Goal: Task Accomplishment & Management: Use online tool/utility

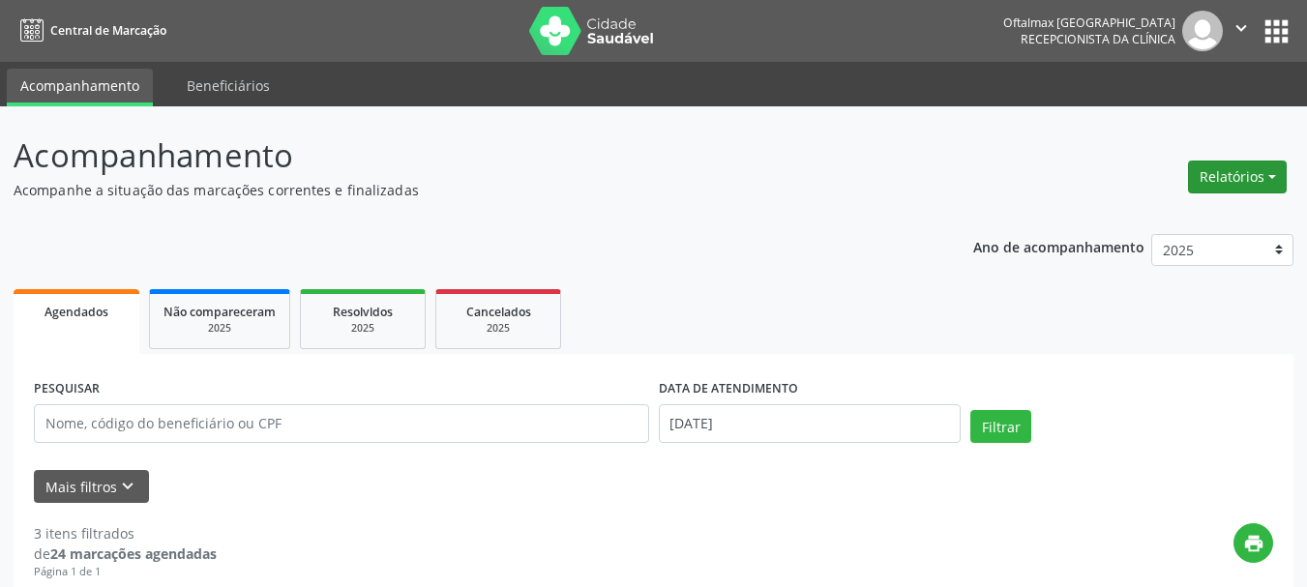
click at [1254, 179] on button "Relatórios" at bounding box center [1237, 177] width 99 height 33
click at [1141, 222] on link "Agendamentos" at bounding box center [1184, 218] width 208 height 27
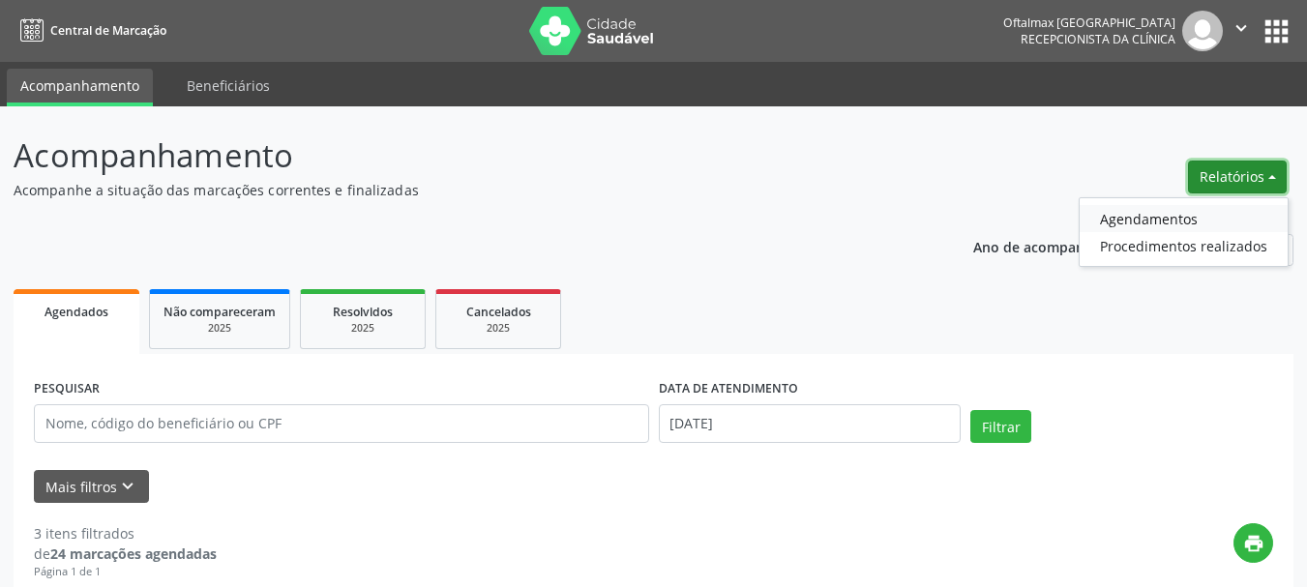
select select "8"
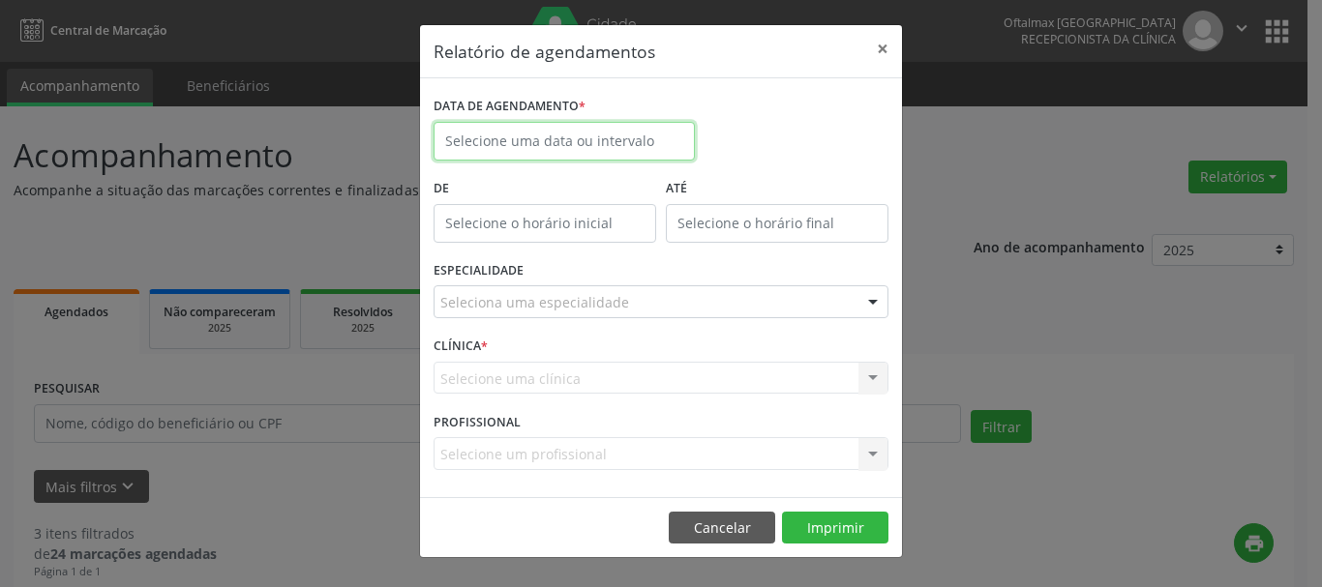
click at [560, 126] on input "text" at bounding box center [563, 141] width 261 height 39
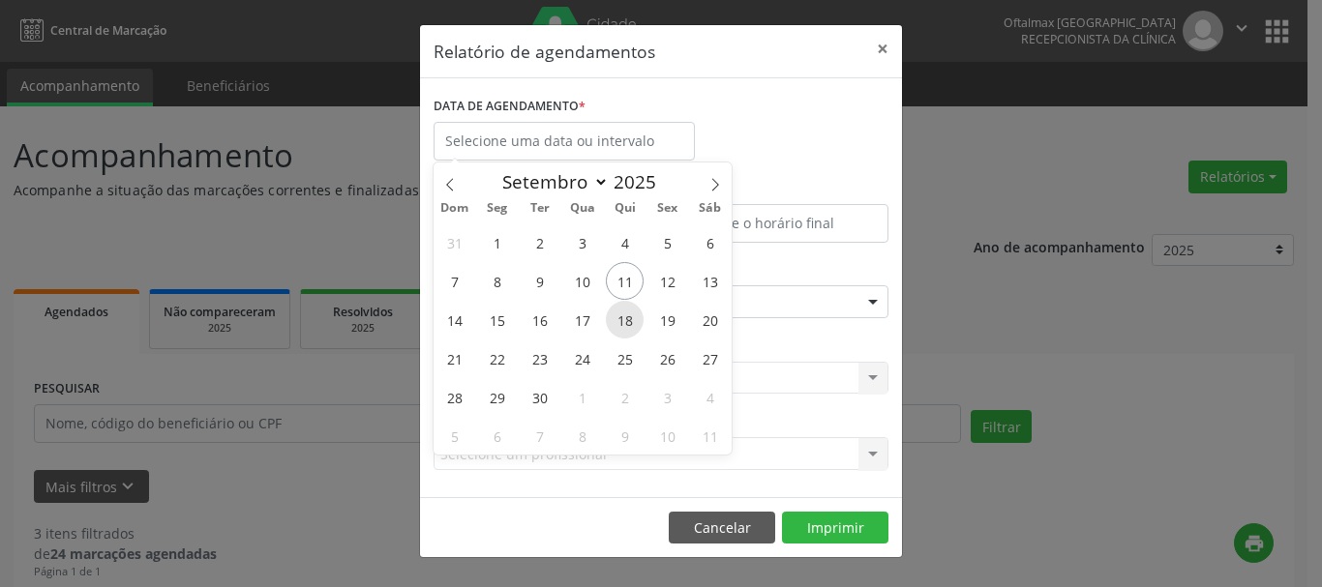
click at [625, 323] on span "18" at bounding box center [625, 320] width 38 height 38
type input "[DATE]"
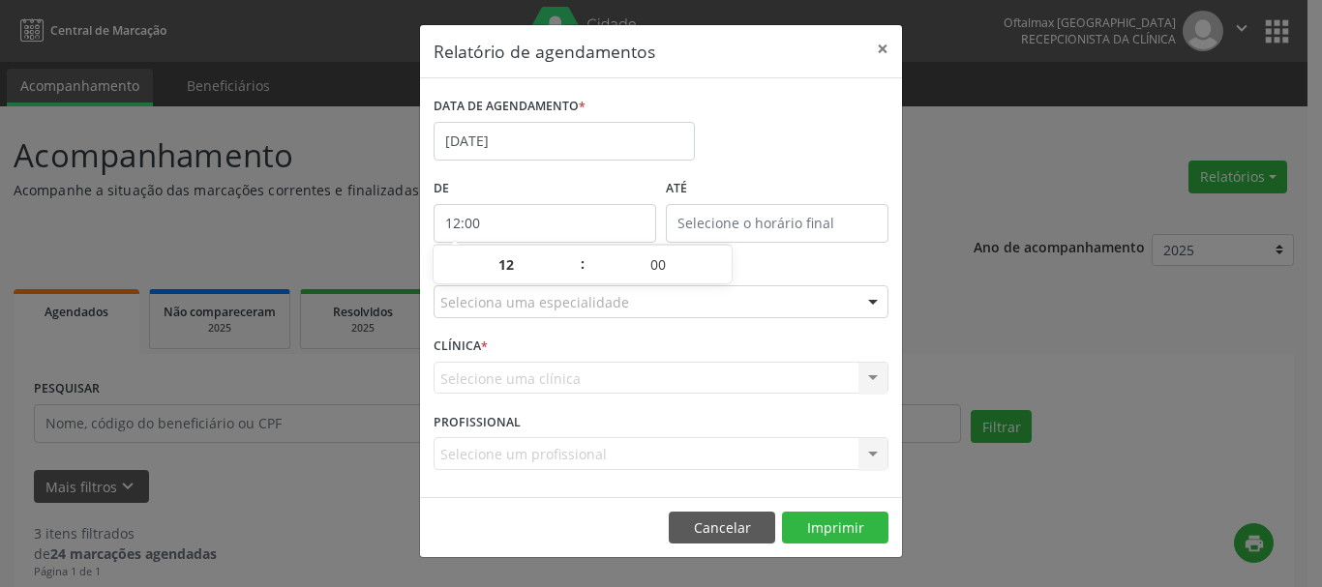
click at [580, 210] on input "12:00" at bounding box center [544, 223] width 223 height 39
click at [579, 252] on span at bounding box center [573, 255] width 14 height 19
type input "13:00"
type input "13"
click at [579, 253] on span at bounding box center [573, 255] width 14 height 19
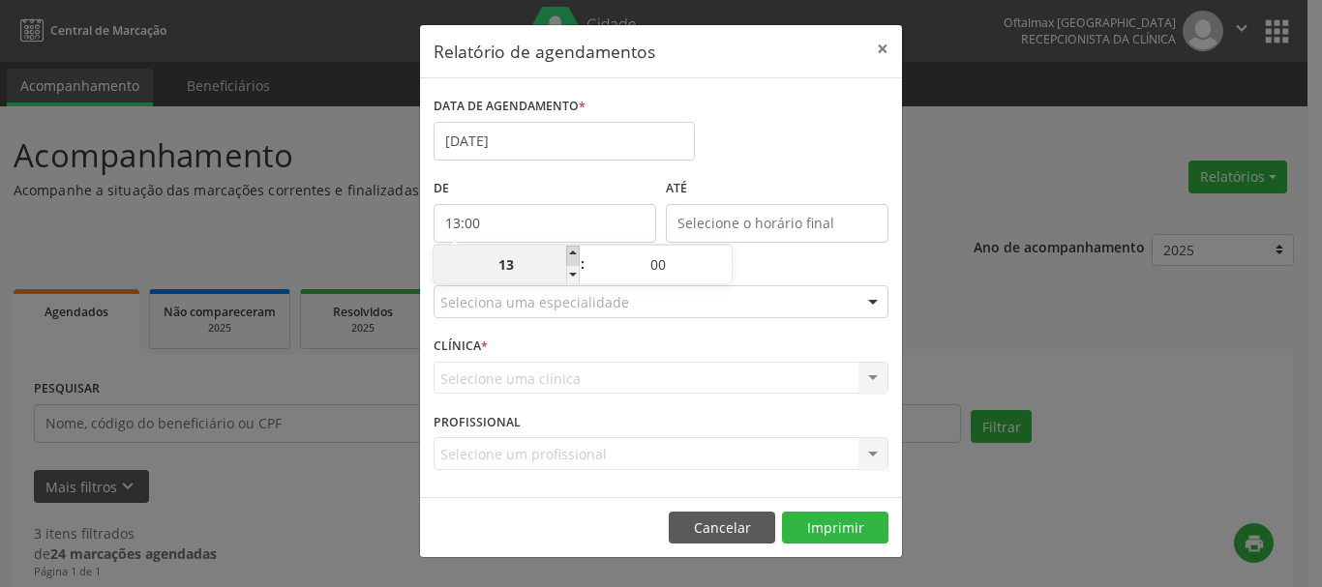
type input "14:00"
type input "14"
click at [579, 253] on span at bounding box center [573, 255] width 14 height 19
type input "15:00"
type input "15"
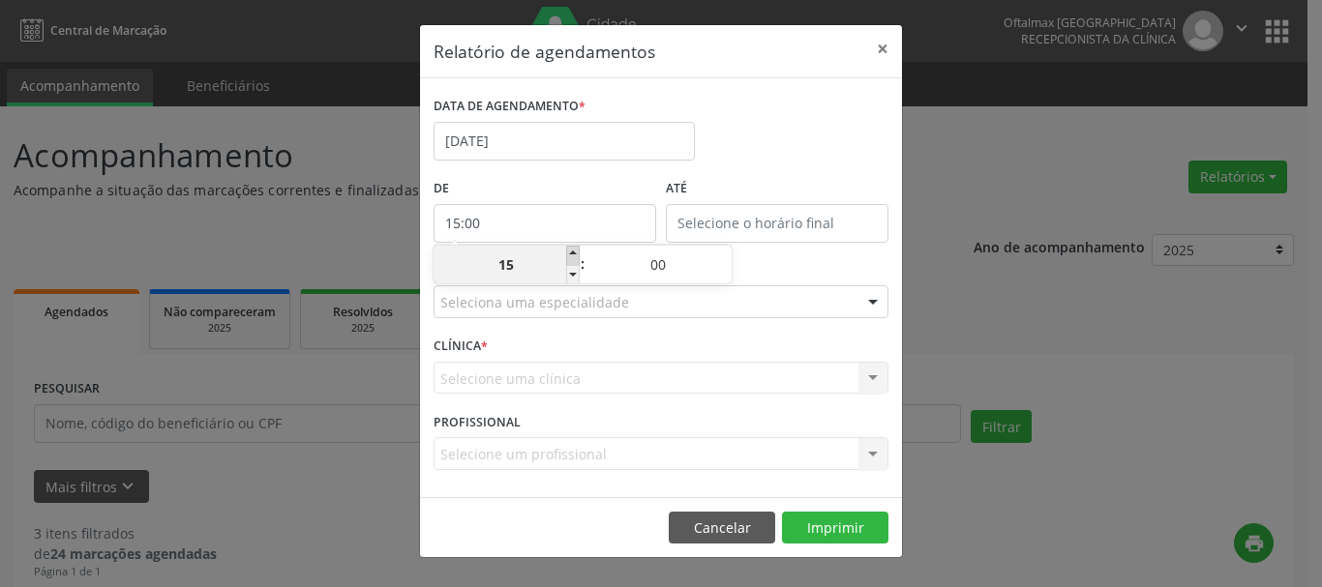
click at [578, 254] on span at bounding box center [573, 255] width 14 height 19
type input "16:00"
type input "16"
click at [573, 271] on span at bounding box center [573, 274] width 14 height 19
type input "15:00"
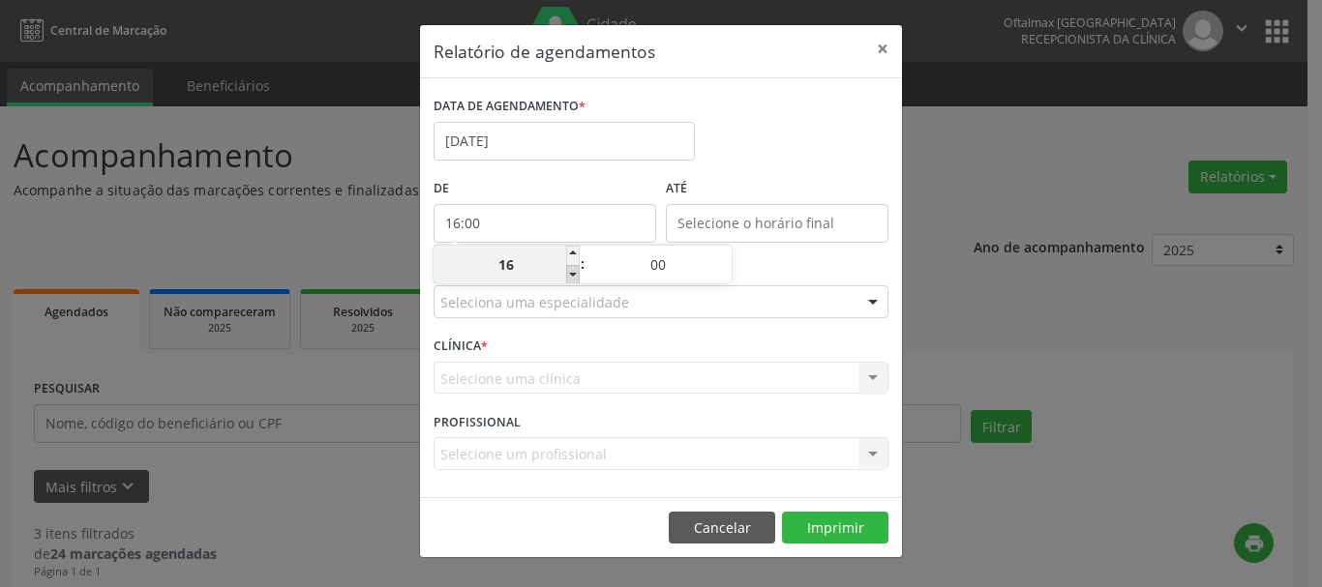
type input "15"
click at [573, 271] on span at bounding box center [573, 274] width 14 height 19
type input "14:00"
type input "14"
click at [573, 271] on span at bounding box center [573, 274] width 14 height 19
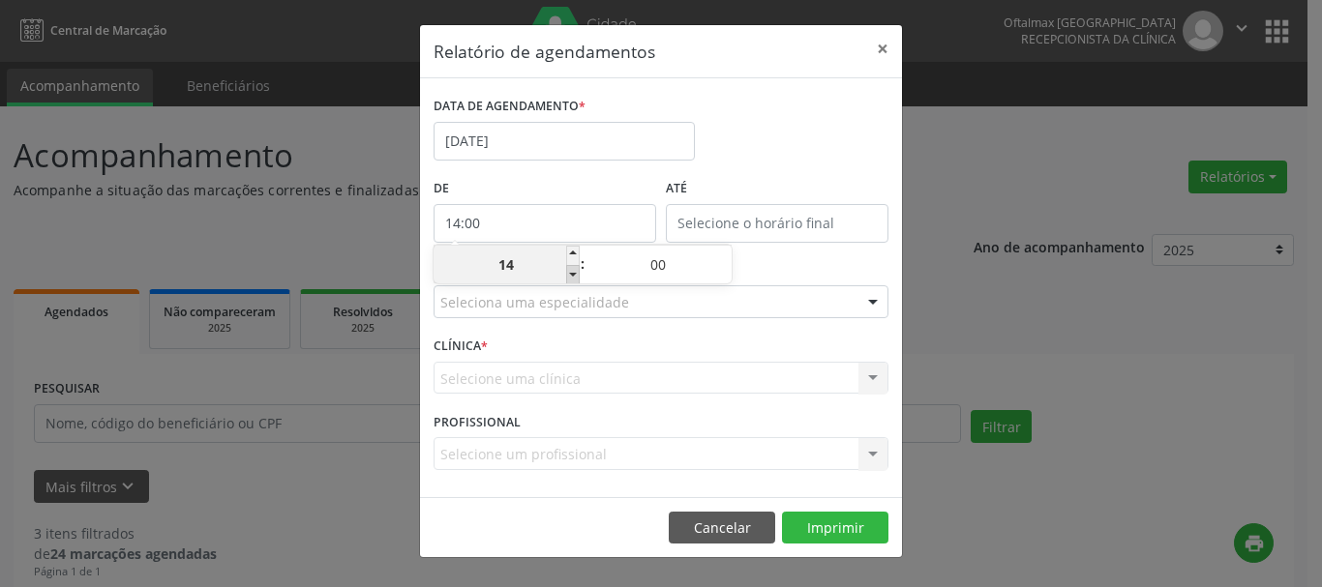
type input "13:00"
type input "13"
click at [573, 271] on span at bounding box center [573, 274] width 14 height 19
type input "12:00"
type input "12"
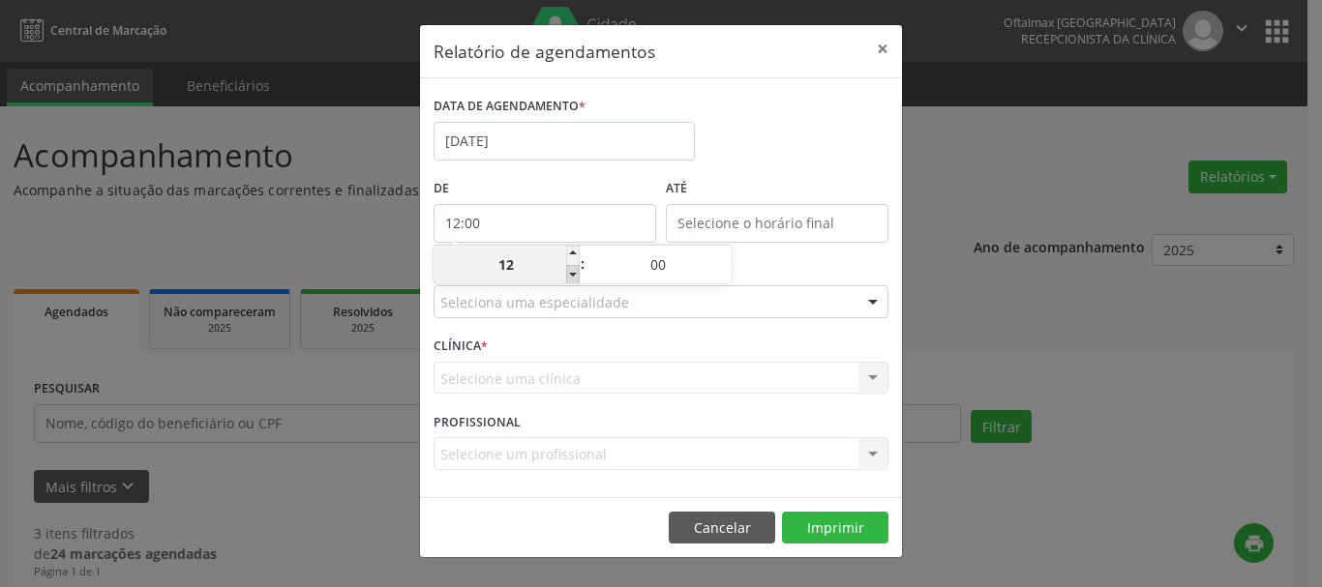
click at [573, 271] on span at bounding box center [573, 274] width 14 height 19
type input "11:00"
type input "11"
click at [573, 271] on span at bounding box center [573, 274] width 14 height 19
type input "10:00"
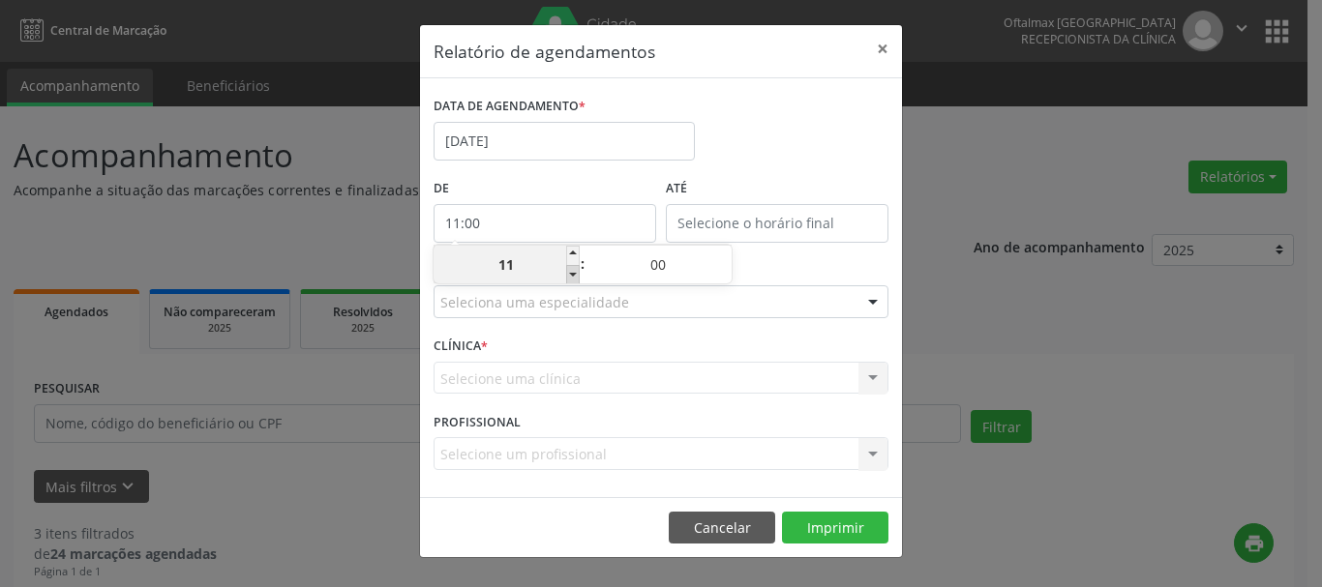
type input "10"
click at [573, 271] on span at bounding box center [573, 274] width 14 height 19
type input "09:00"
type input "09"
click at [573, 271] on span at bounding box center [573, 274] width 14 height 19
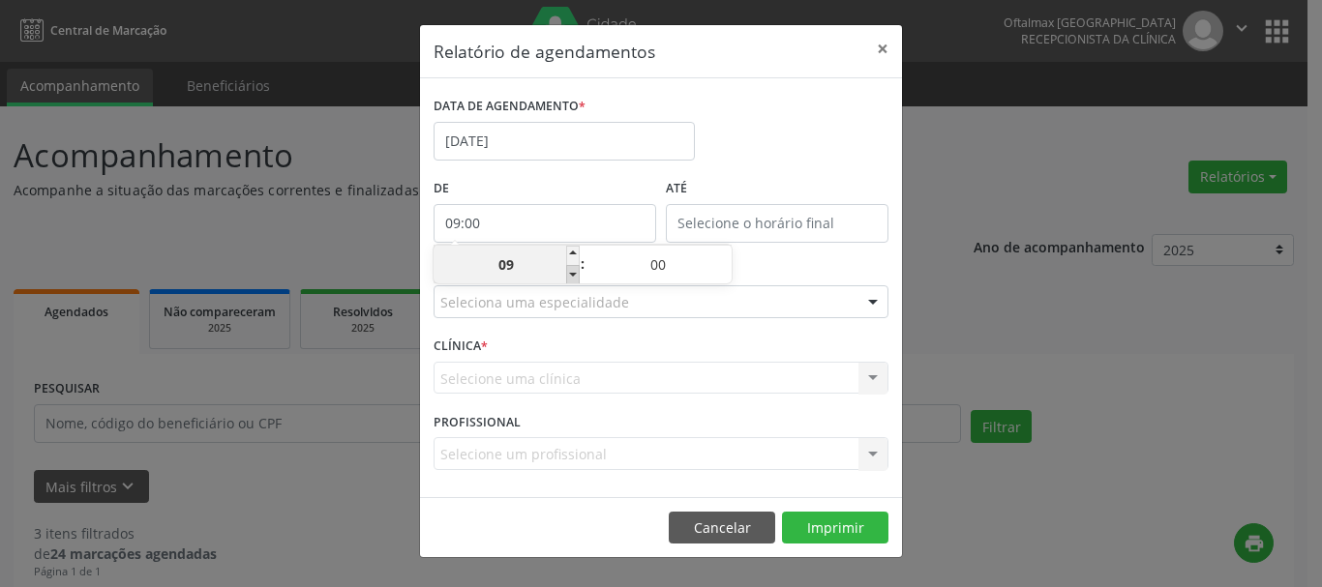
type input "08:00"
type input "08"
click at [573, 271] on span at bounding box center [573, 274] width 14 height 19
type input "07:00"
type input "07"
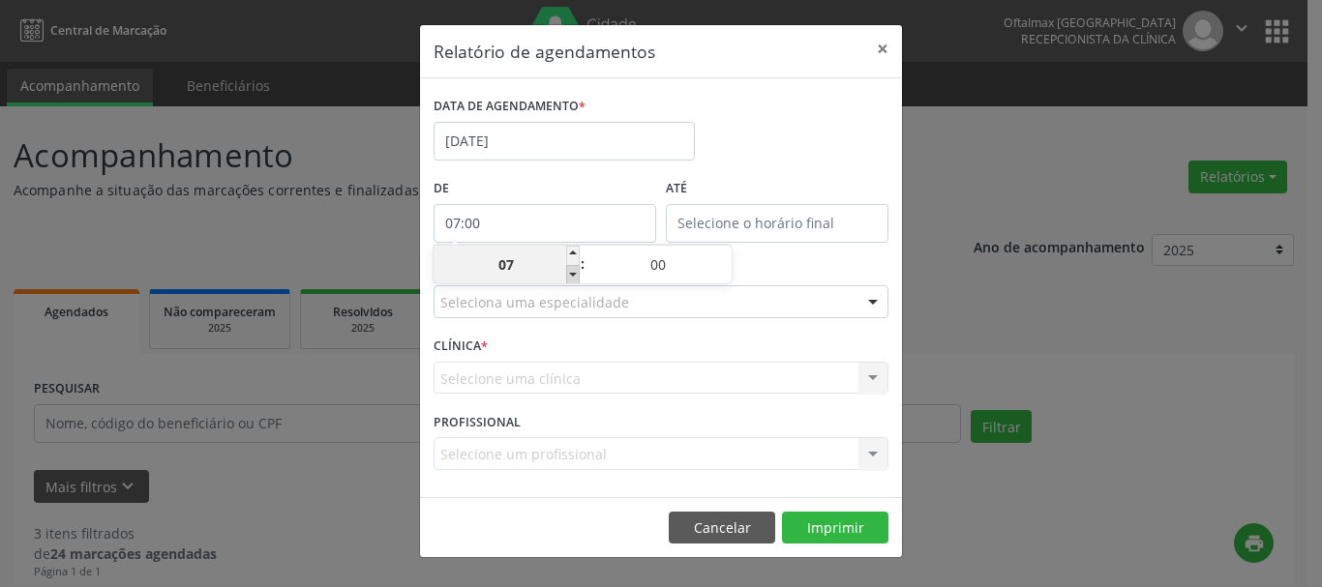
click at [573, 271] on span at bounding box center [573, 274] width 14 height 19
type input "06:00"
type input "06"
click at [573, 271] on span at bounding box center [573, 274] width 14 height 19
type input "05:00"
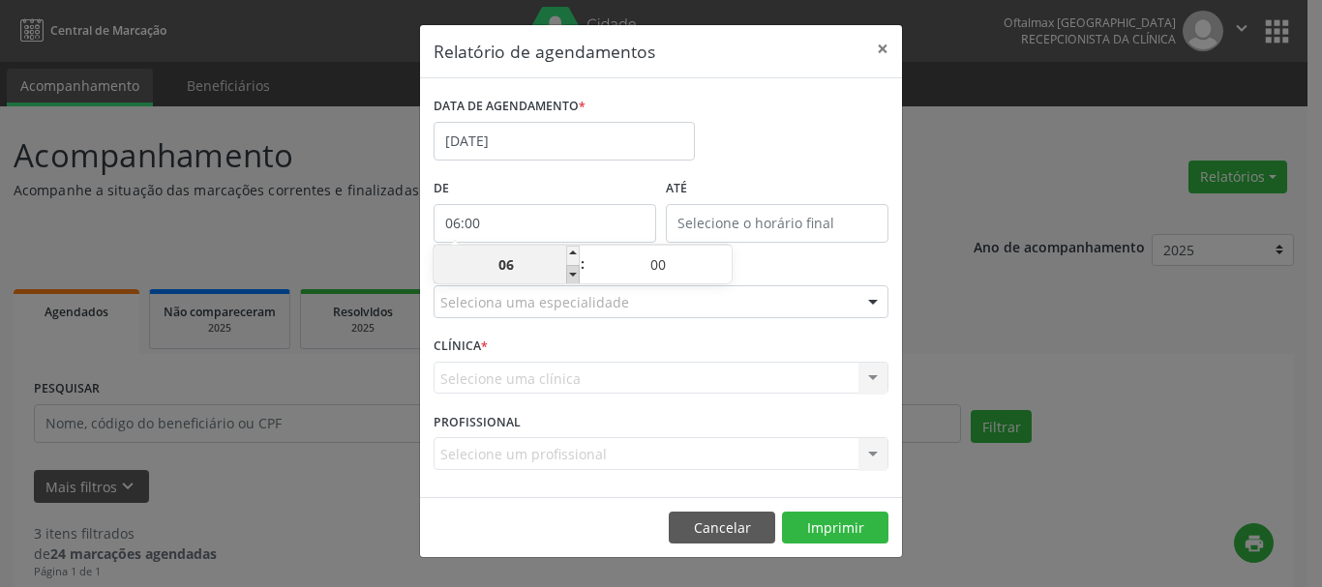
type input "05"
click at [780, 261] on div "ESPECIALIDADE Seleciona uma especialidade Todas as especialidades Alergologia A…" at bounding box center [661, 293] width 464 height 75
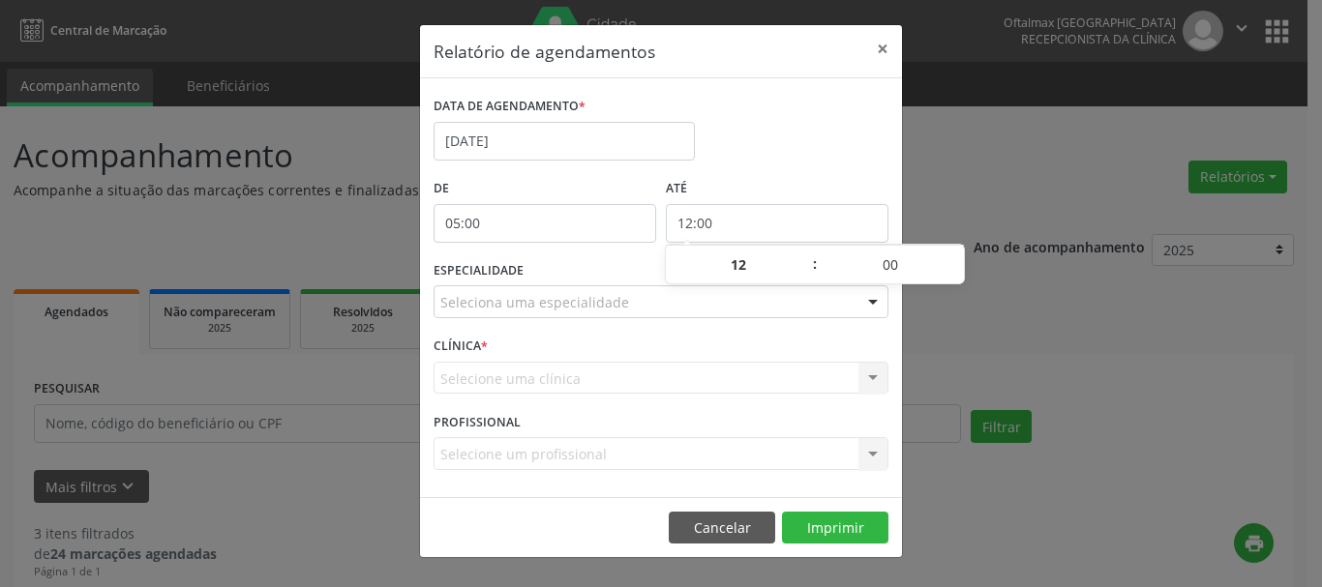
click at [704, 221] on input "12:00" at bounding box center [777, 223] width 223 height 39
click at [806, 254] on span at bounding box center [805, 255] width 14 height 19
type input "13:00"
type input "13"
click at [806, 254] on span at bounding box center [805, 255] width 14 height 19
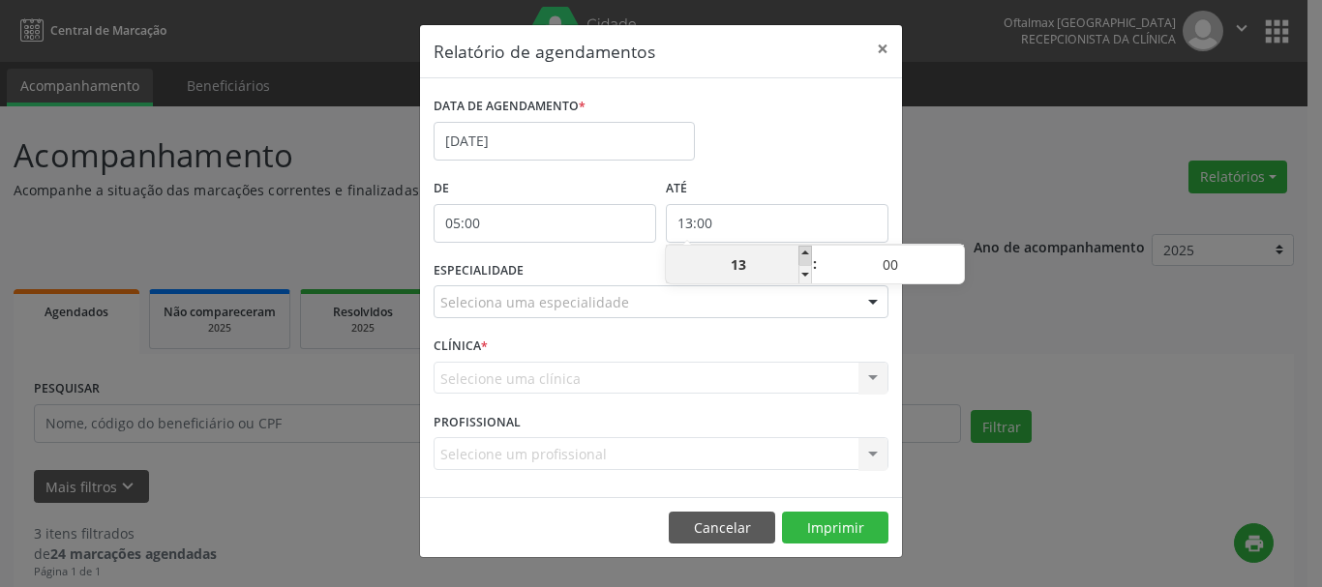
type input "14:00"
type input "14"
click at [806, 254] on span at bounding box center [805, 255] width 14 height 19
type input "15:00"
type input "15"
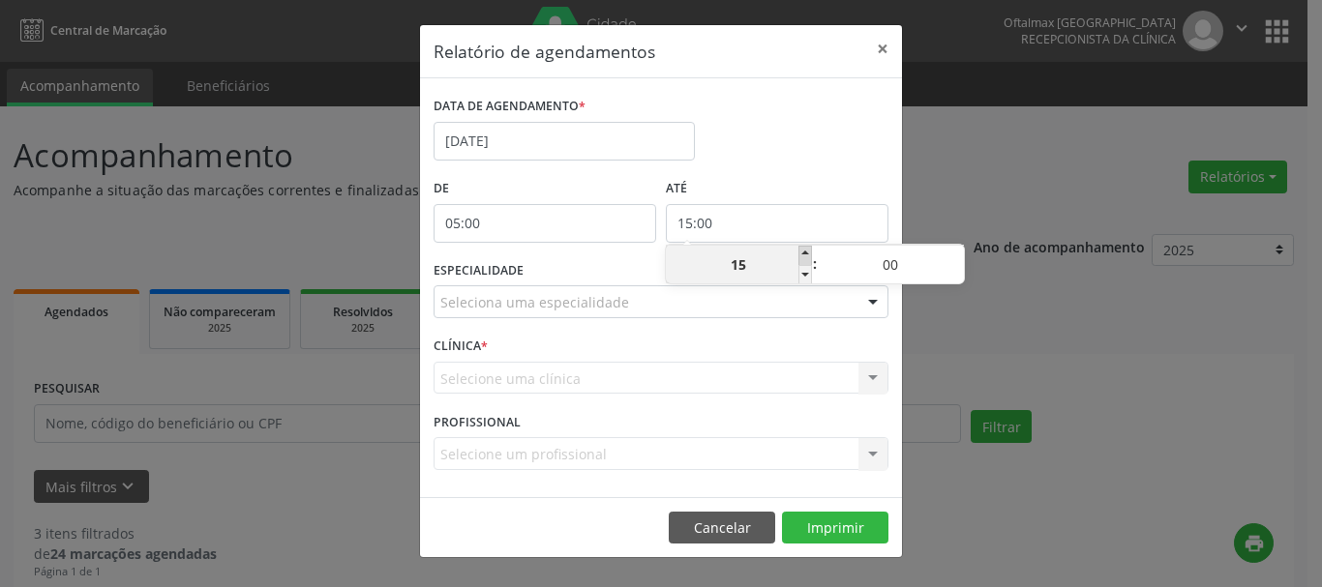
click at [806, 254] on span at bounding box center [805, 255] width 14 height 19
type input "16:00"
type input "16"
click at [806, 254] on span at bounding box center [805, 255] width 14 height 19
type input "17:00"
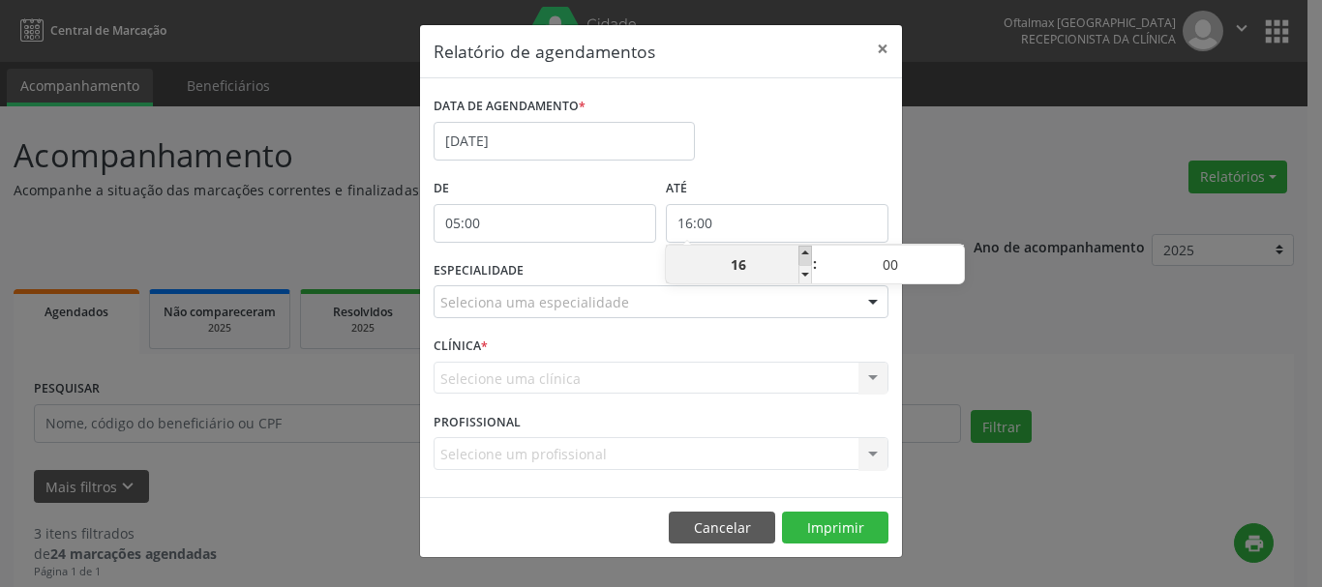
type input "17"
click at [806, 254] on span at bounding box center [805, 255] width 14 height 19
type input "18:00"
type input "18"
click at [806, 254] on span at bounding box center [805, 255] width 14 height 19
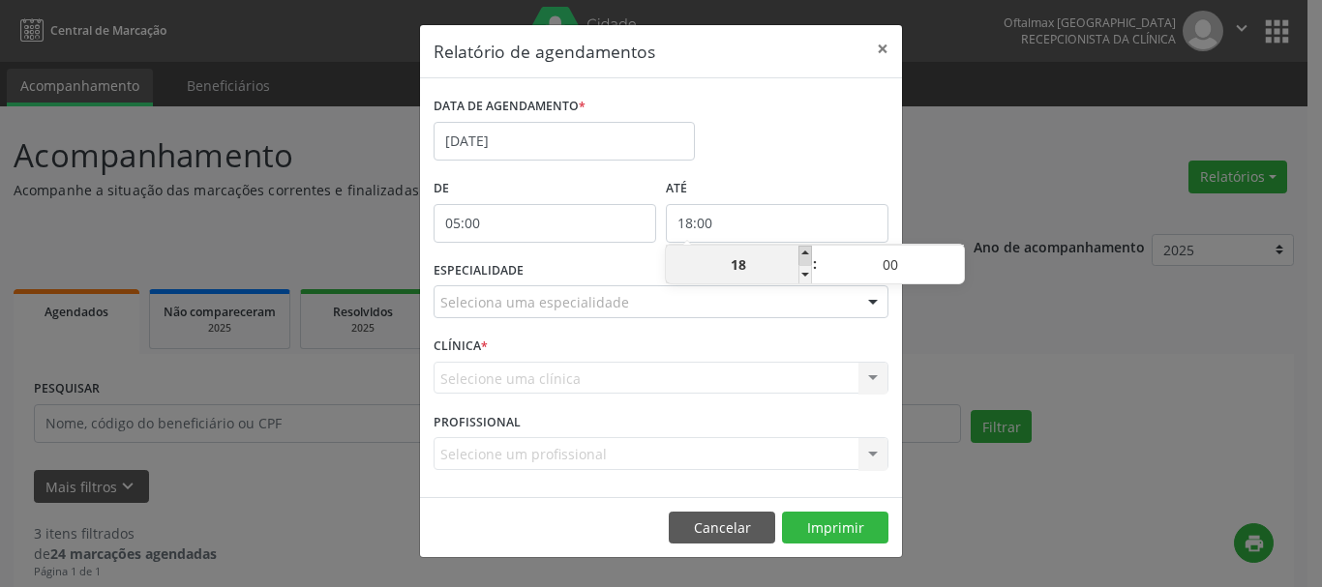
type input "19:00"
type input "19"
click at [806, 254] on span at bounding box center [805, 255] width 14 height 19
type input "20:00"
type input "20"
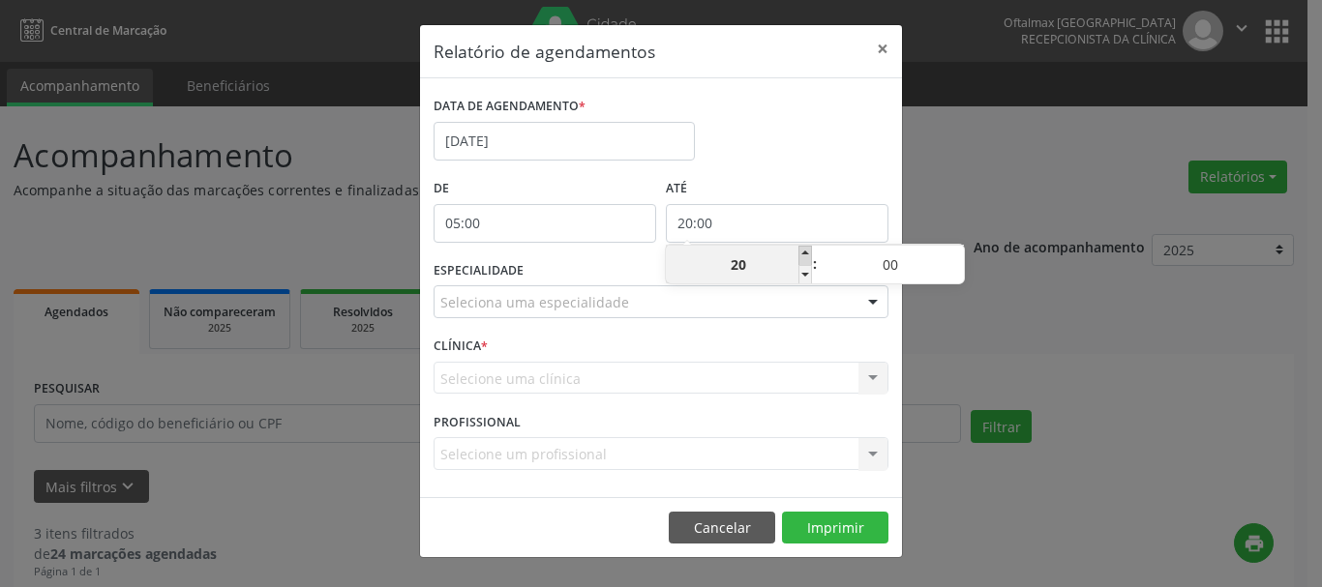
click at [806, 254] on span at bounding box center [805, 255] width 14 height 19
type input "21:00"
type input "21"
click at [806, 254] on span at bounding box center [805, 255] width 14 height 19
type input "22:00"
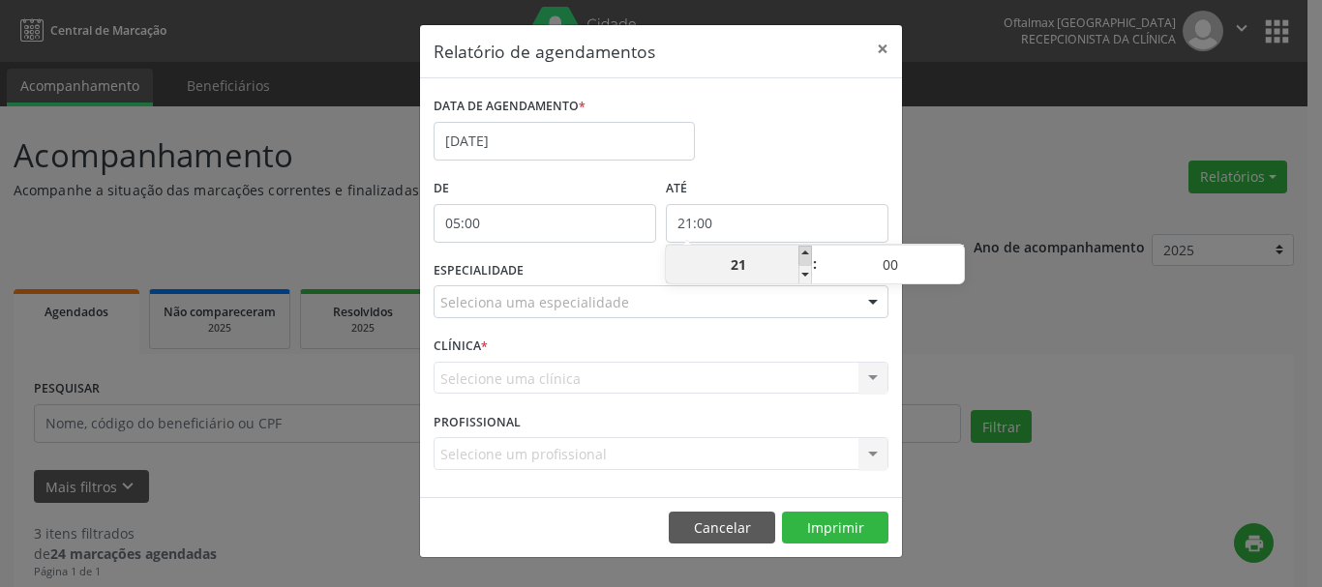
type input "22"
click at [806, 254] on span at bounding box center [805, 255] width 14 height 19
type input "23:00"
type input "23"
click at [1061, 294] on div "Relatório de agendamentos × DATA DE AGENDAMENTO * [DATE] De 05:00 ATÉ 23:00 ESP…" at bounding box center [661, 293] width 1322 height 587
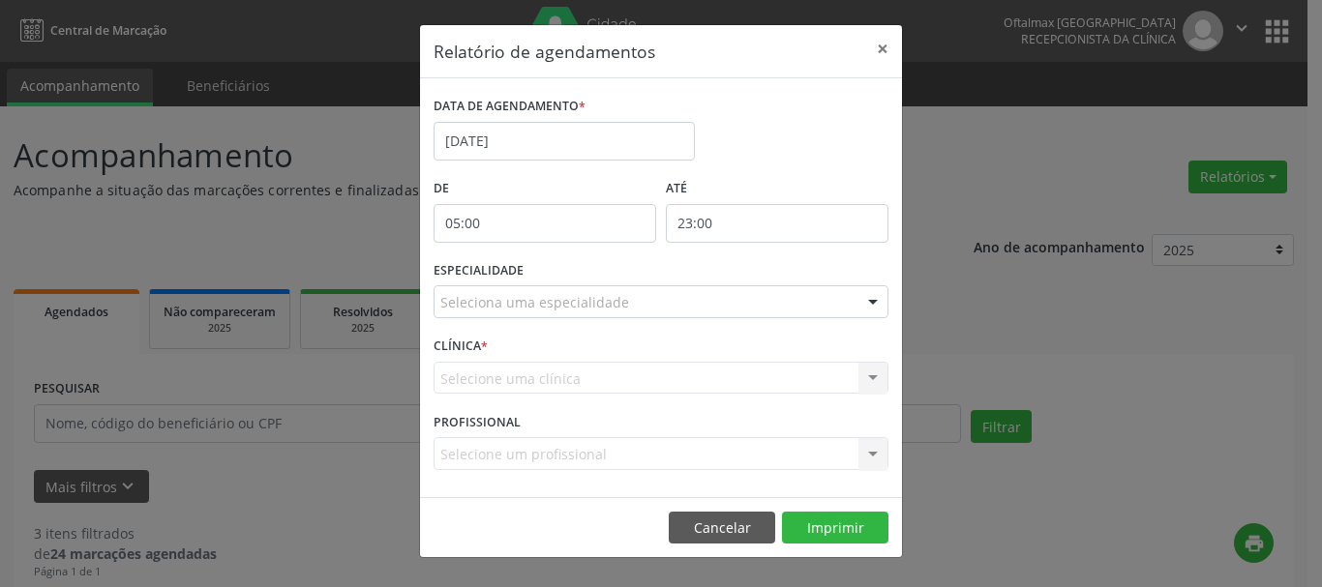
click at [622, 299] on div "Seleciona uma especialidade" at bounding box center [660, 301] width 455 height 33
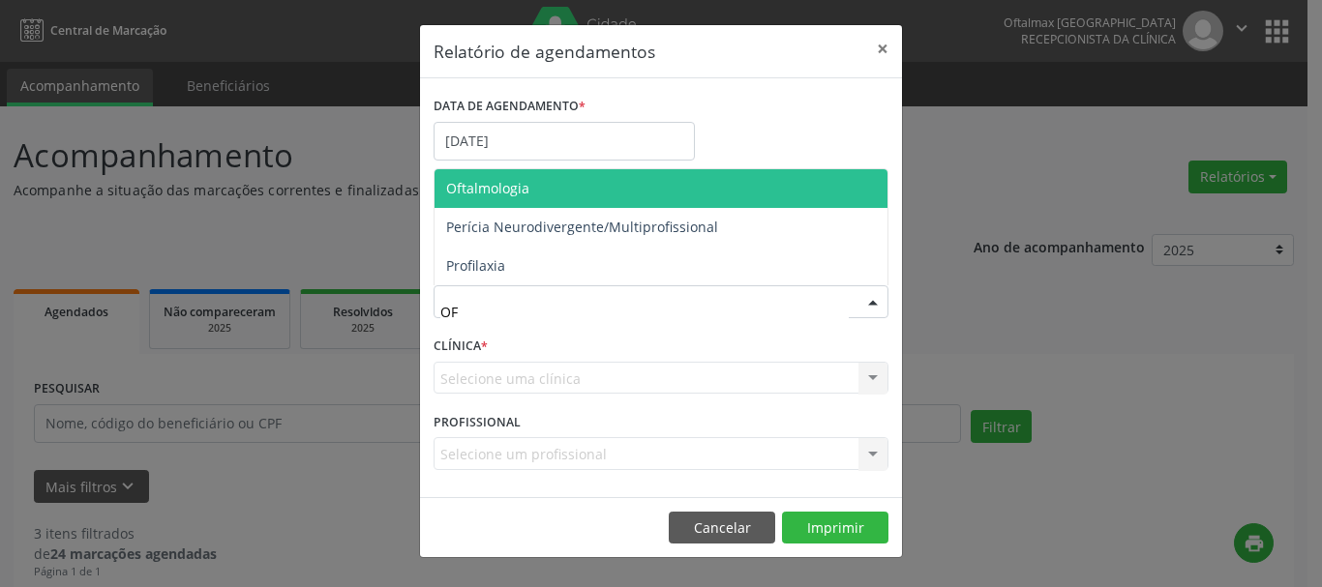
type input "OFT"
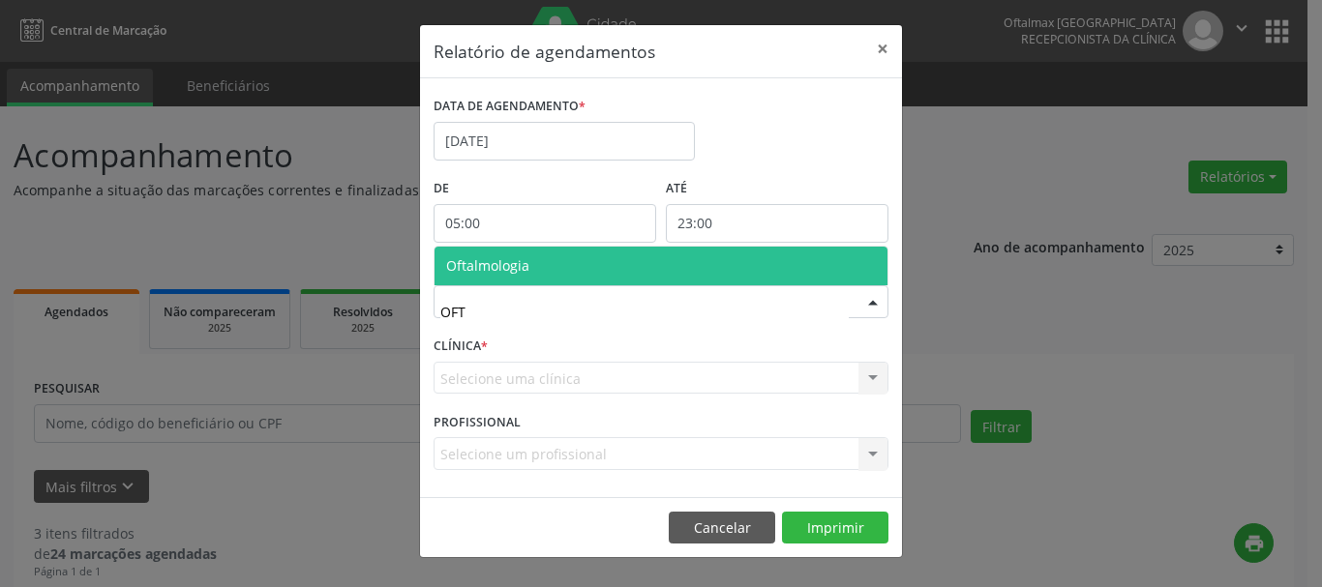
click at [552, 268] on span "Oftalmologia" at bounding box center [660, 266] width 453 height 39
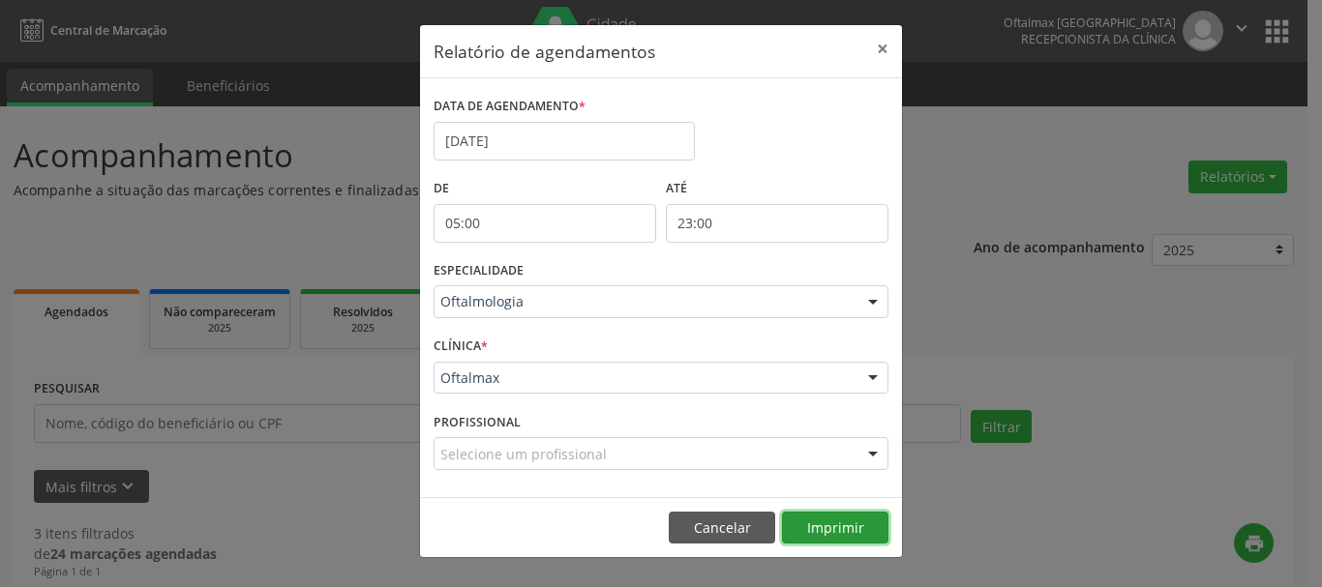
click at [828, 523] on button "Imprimir" at bounding box center [835, 528] width 106 height 33
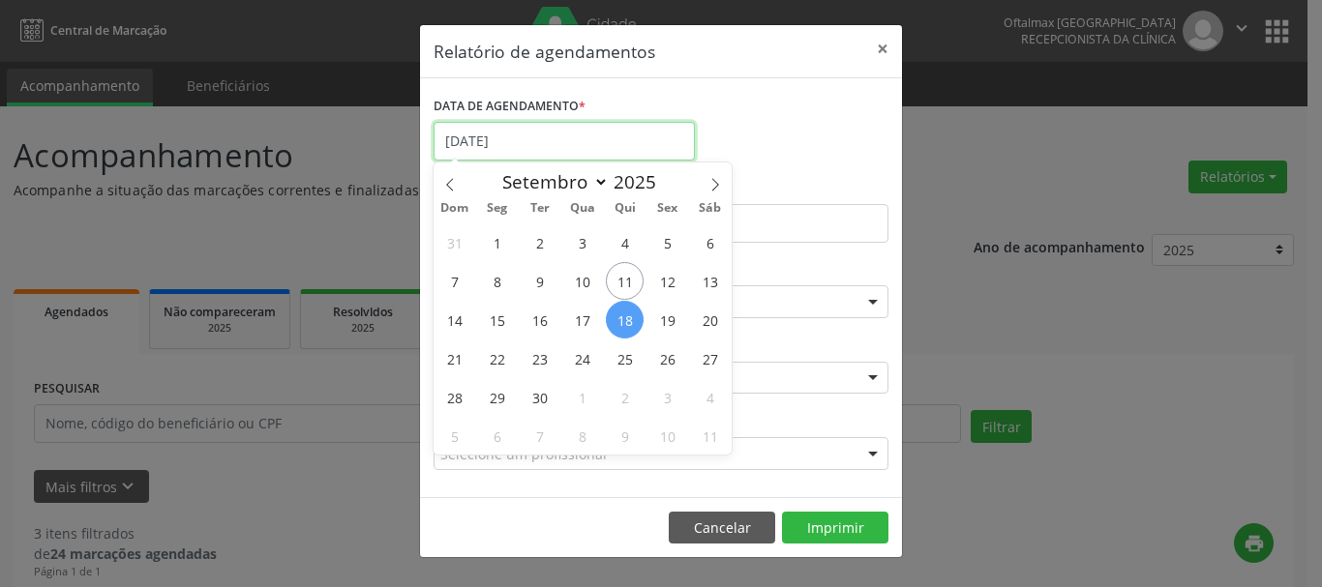
click at [554, 139] on input "[DATE]" at bounding box center [563, 141] width 261 height 39
click at [659, 318] on span "19" at bounding box center [667, 320] width 38 height 38
type input "[DATE]"
click at [659, 318] on span "19" at bounding box center [667, 320] width 38 height 38
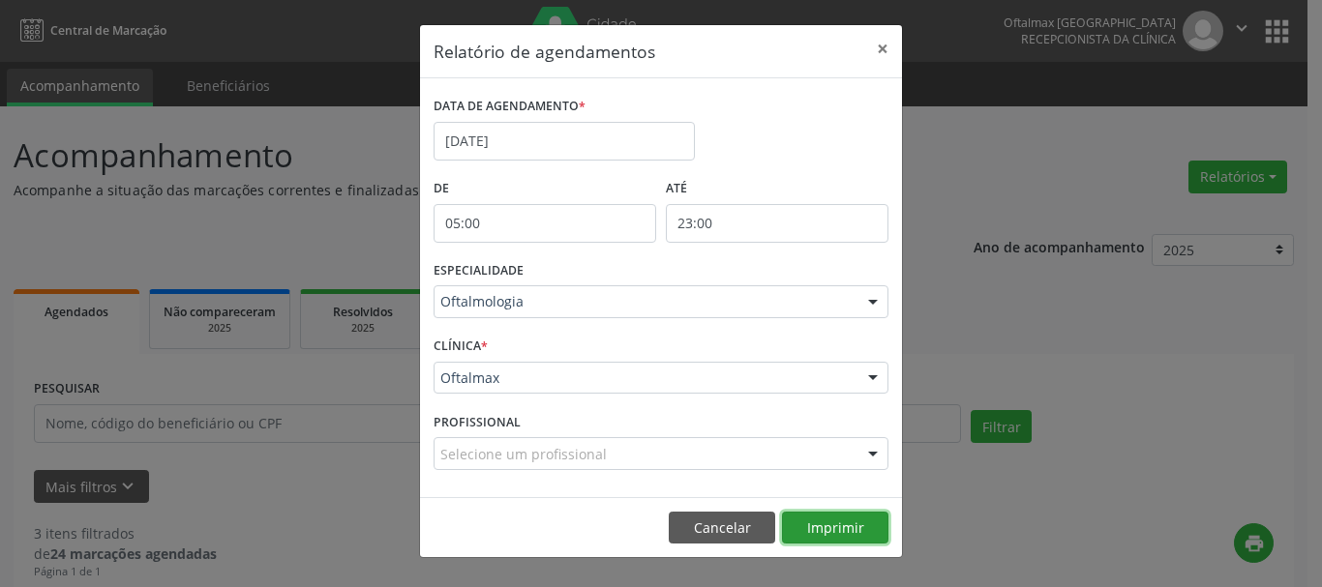
click at [851, 527] on button "Imprimir" at bounding box center [835, 528] width 106 height 33
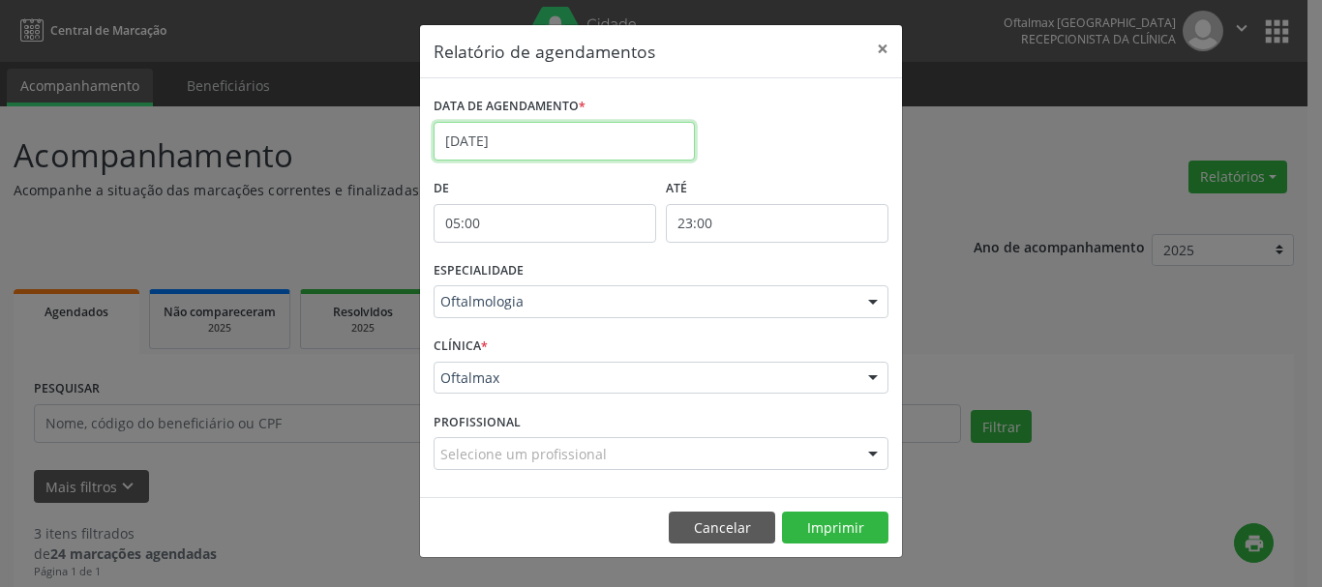
click at [559, 143] on input "[DATE]" at bounding box center [563, 141] width 261 height 39
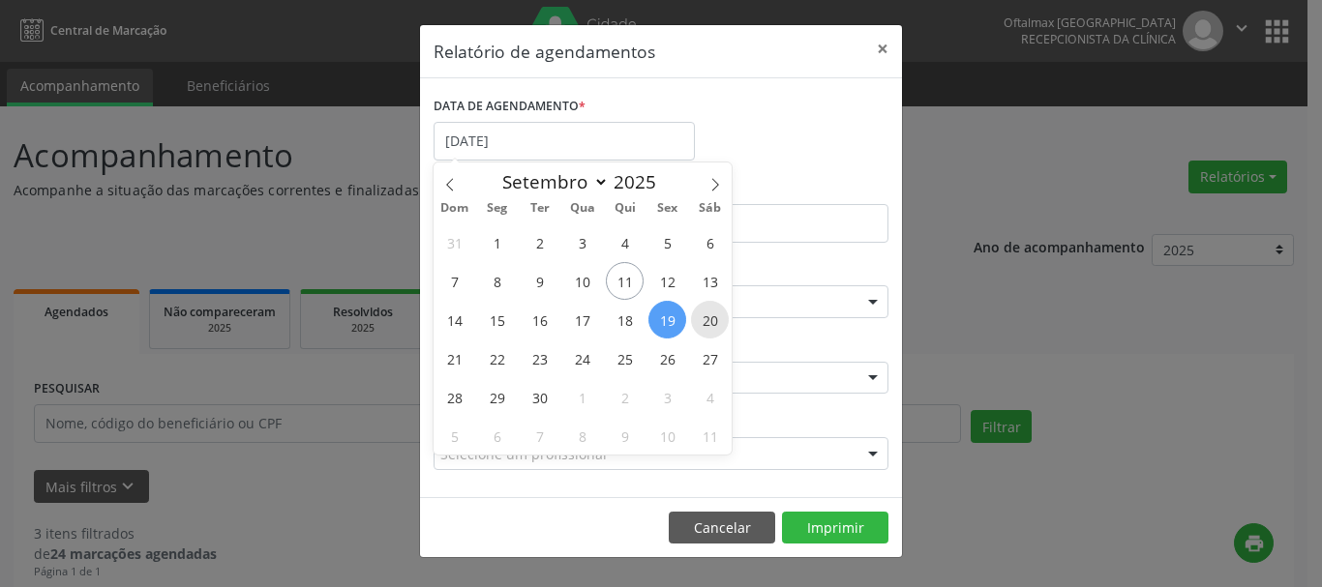
click at [710, 319] on span "20" at bounding box center [710, 320] width 38 height 38
type input "[DATE]"
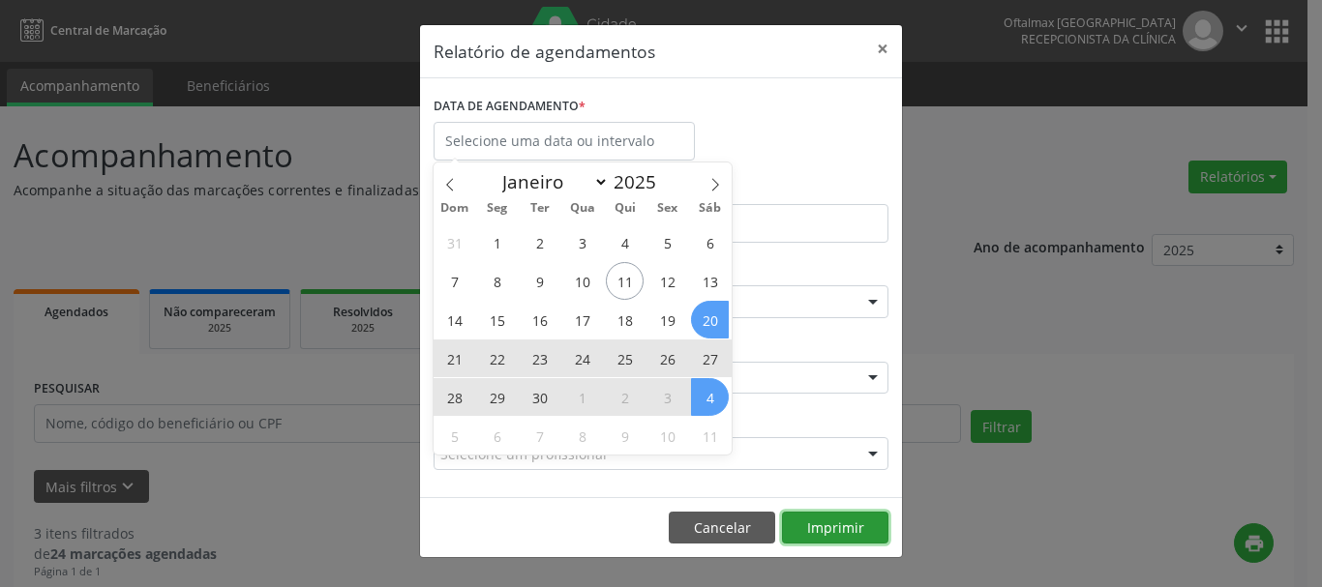
click at [820, 527] on button "Imprimir" at bounding box center [835, 528] width 106 height 33
select select "8"
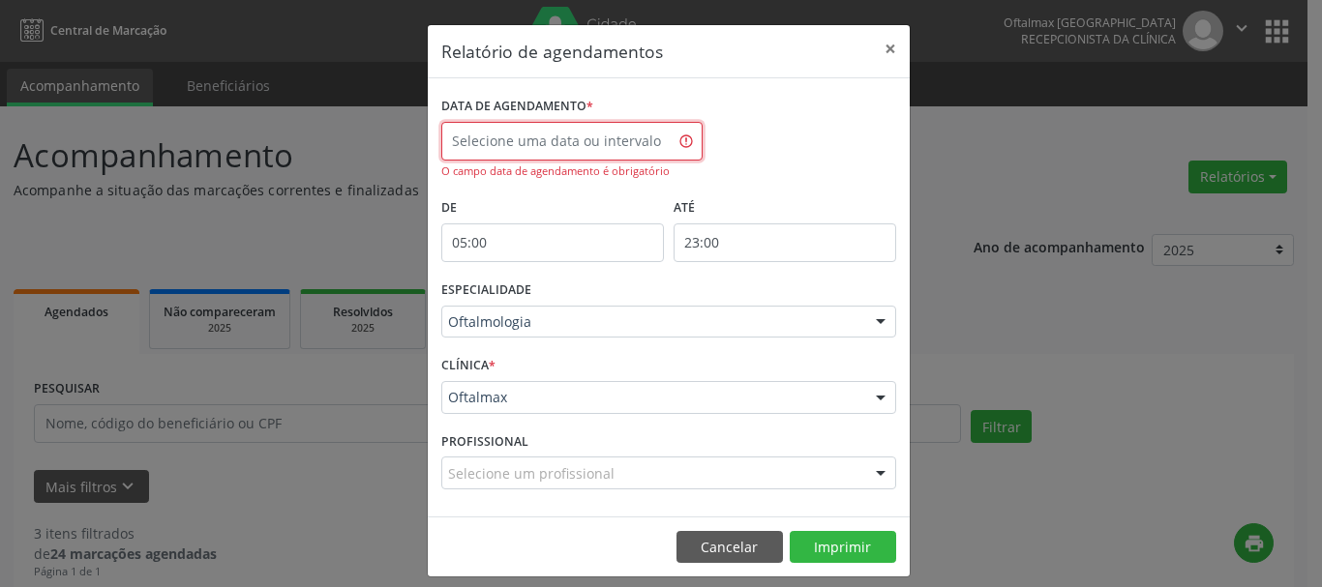
click at [572, 141] on input "text" at bounding box center [571, 141] width 261 height 39
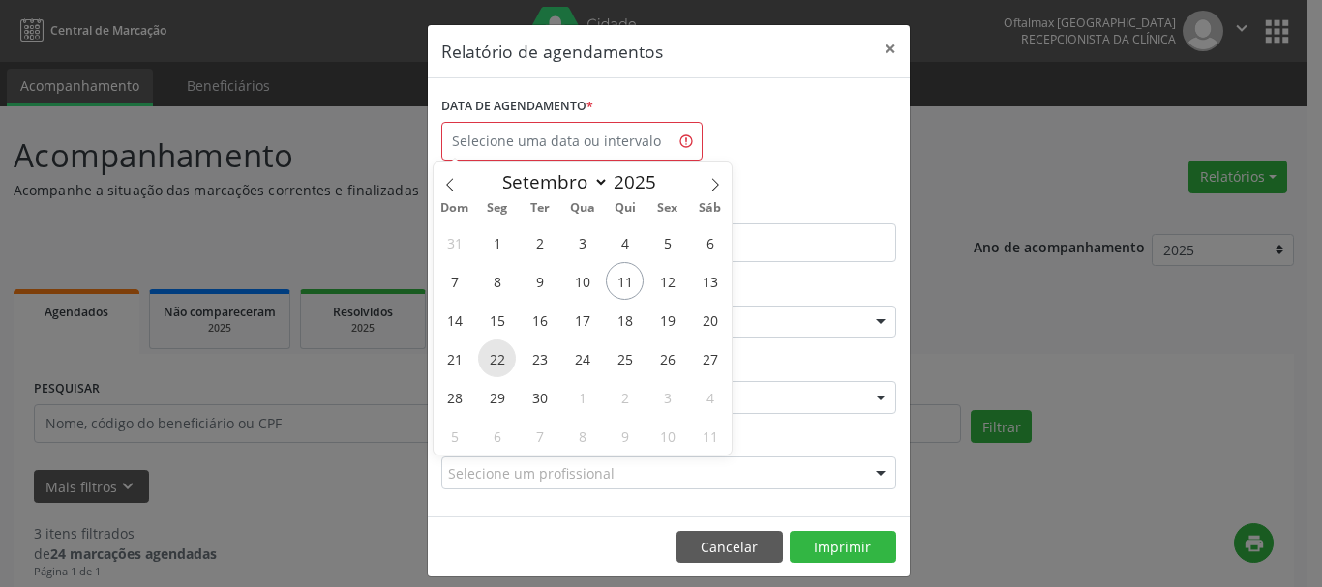
click at [492, 355] on span "22" at bounding box center [497, 359] width 38 height 38
type input "22/09/2025"
click at [492, 355] on span "22" at bounding box center [497, 359] width 38 height 38
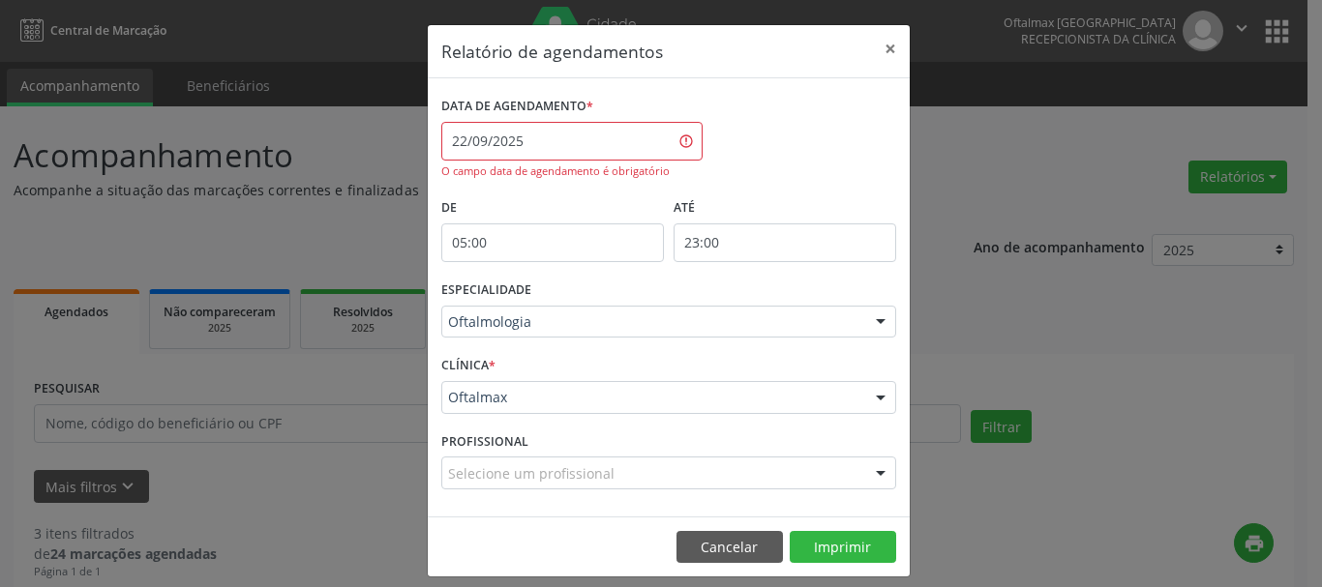
click at [731, 156] on div "DATA DE AGENDAMENTO * [DATE] O campo data de agendamento é obrigatório" at bounding box center [668, 143] width 464 height 102
click at [828, 545] on button "Imprimir" at bounding box center [843, 547] width 106 height 33
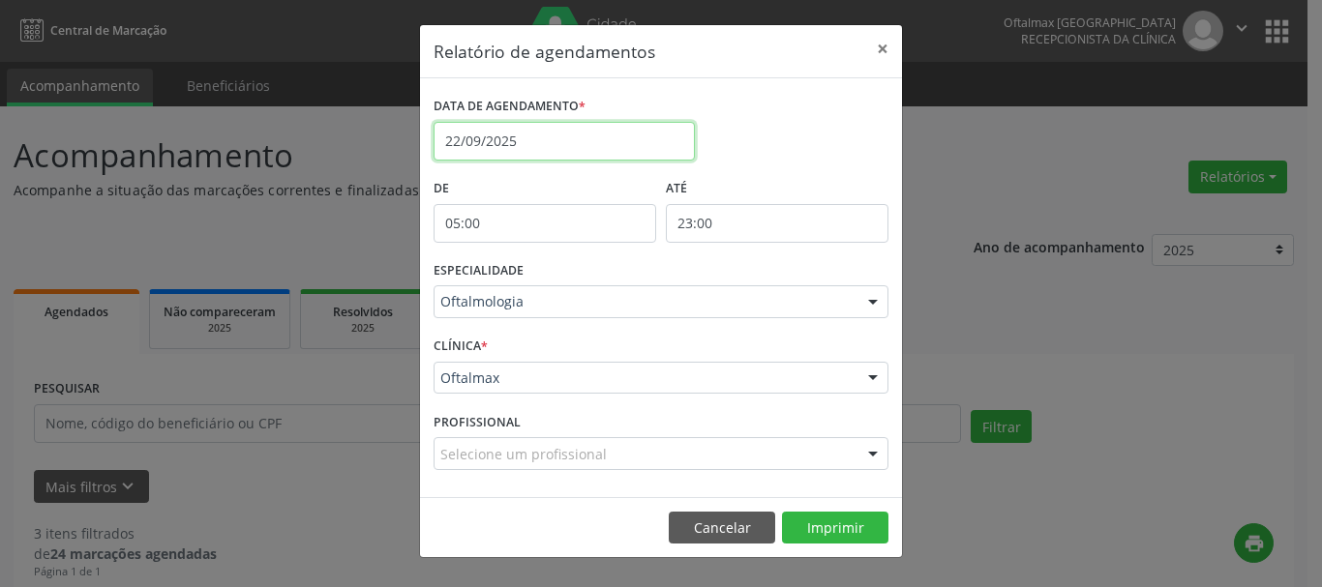
click at [570, 137] on input "22/09/2025" at bounding box center [563, 141] width 261 height 39
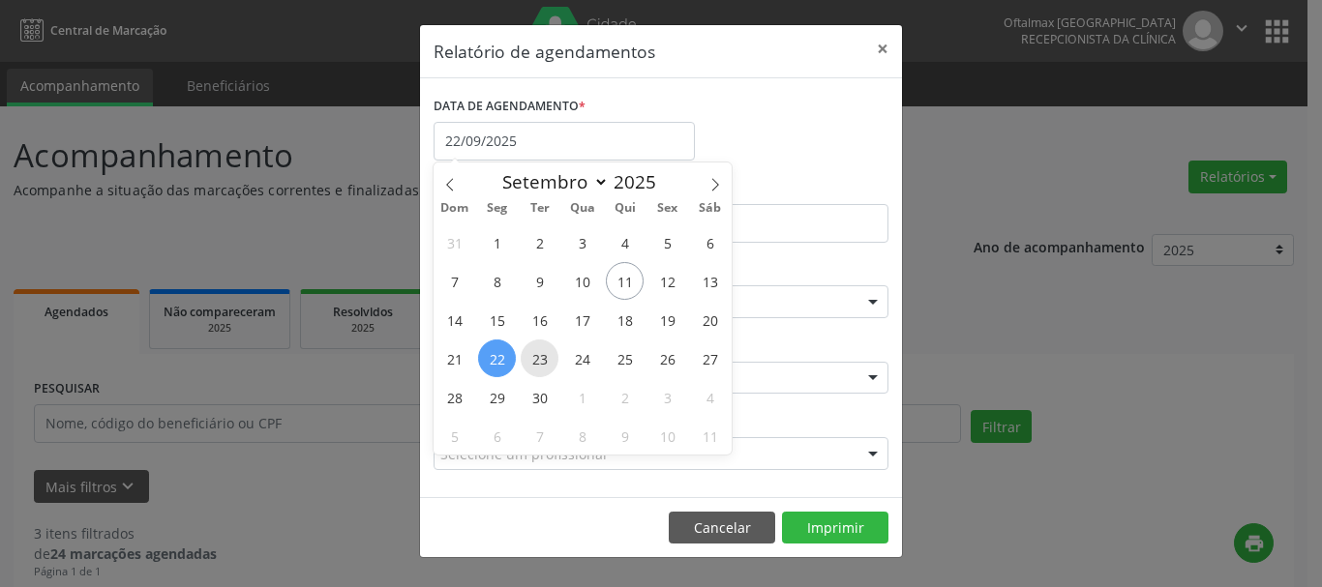
click at [537, 368] on span "23" at bounding box center [540, 359] width 38 height 38
type input "23/09/2025"
click at [537, 364] on span "23" at bounding box center [540, 359] width 38 height 38
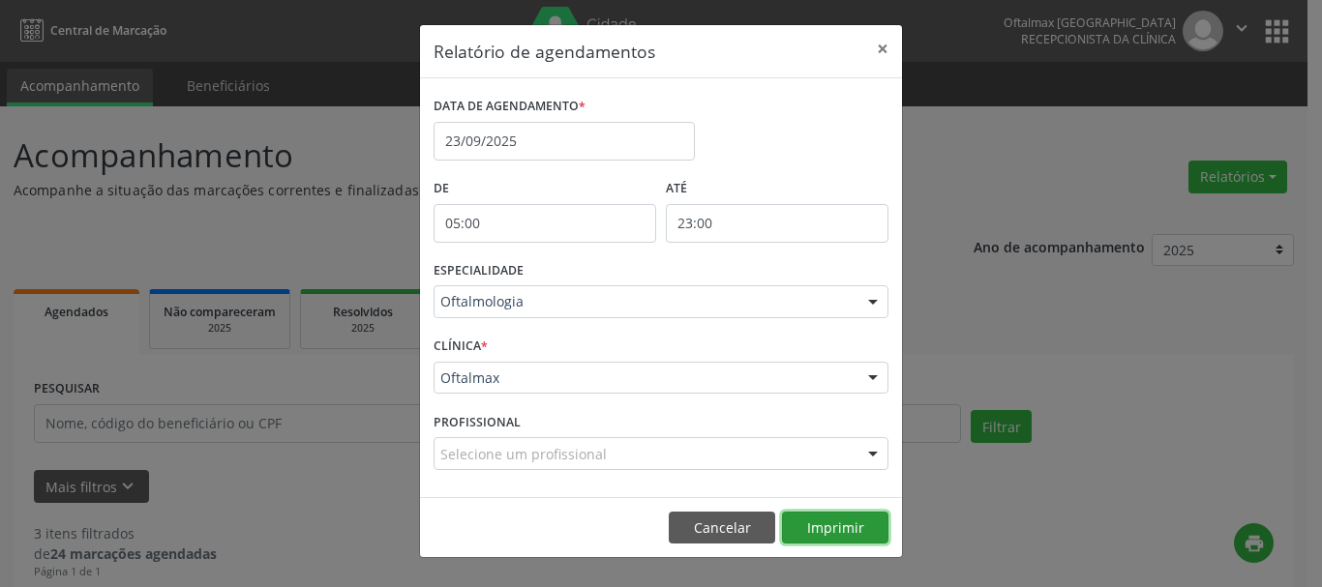
click at [846, 523] on button "Imprimir" at bounding box center [835, 528] width 106 height 33
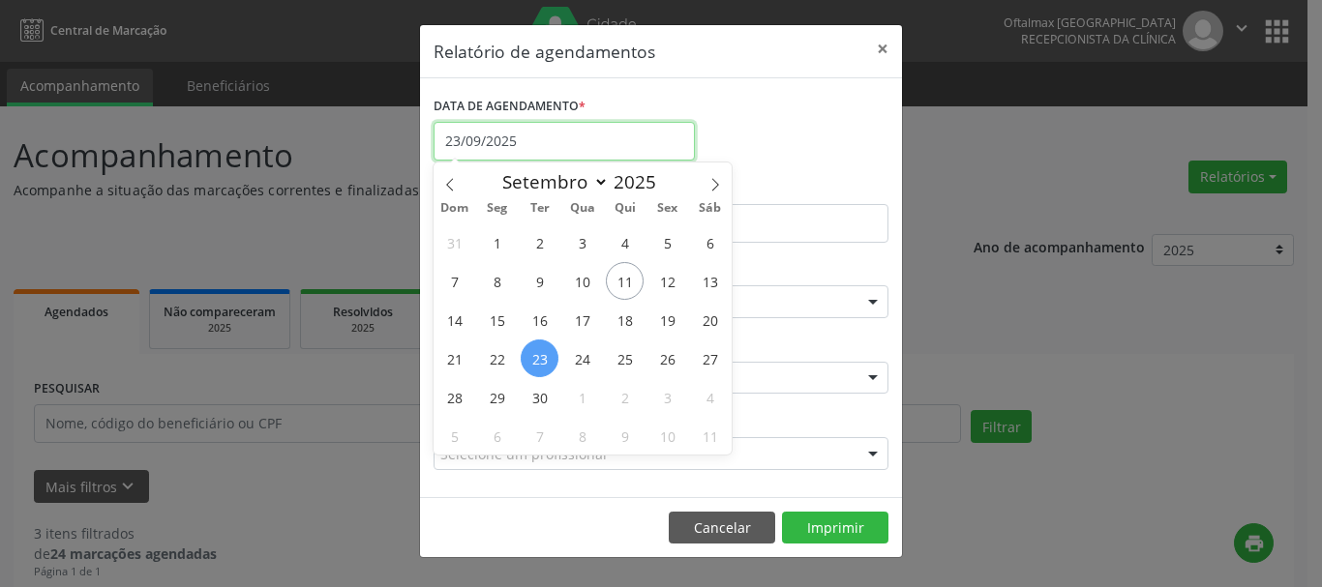
click at [559, 140] on input "23/09/2025" at bounding box center [563, 141] width 261 height 39
click at [583, 361] on span "24" at bounding box center [582, 359] width 38 height 38
type input "[DATE]"
click at [572, 359] on span "24" at bounding box center [582, 359] width 38 height 38
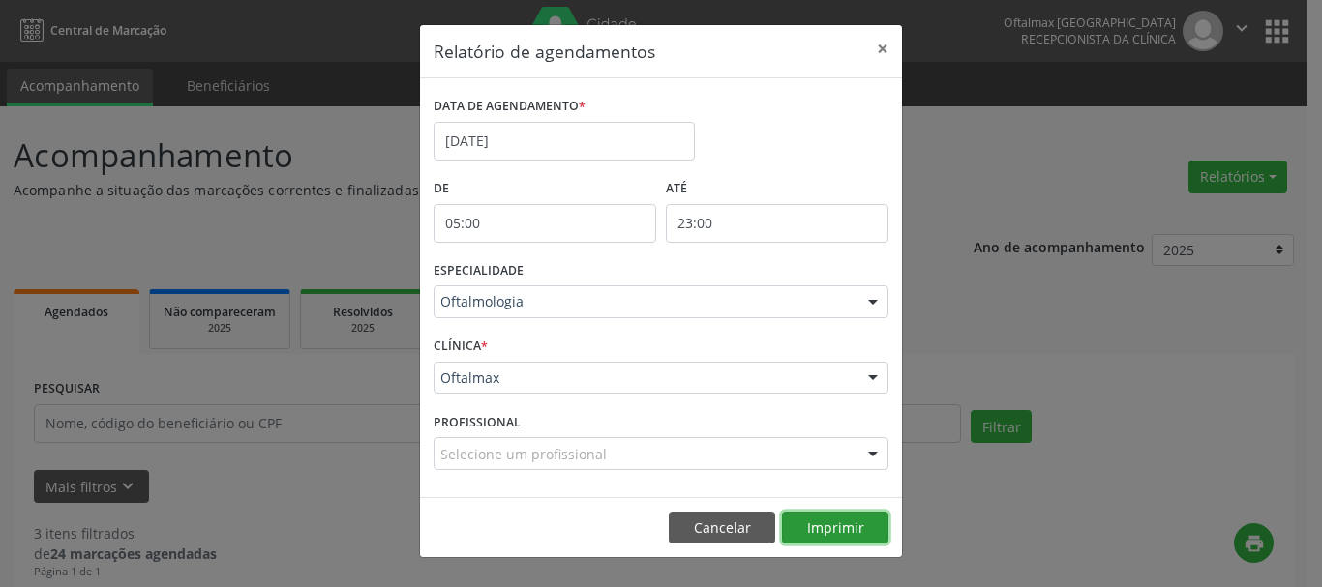
click at [837, 536] on button "Imprimir" at bounding box center [835, 528] width 106 height 33
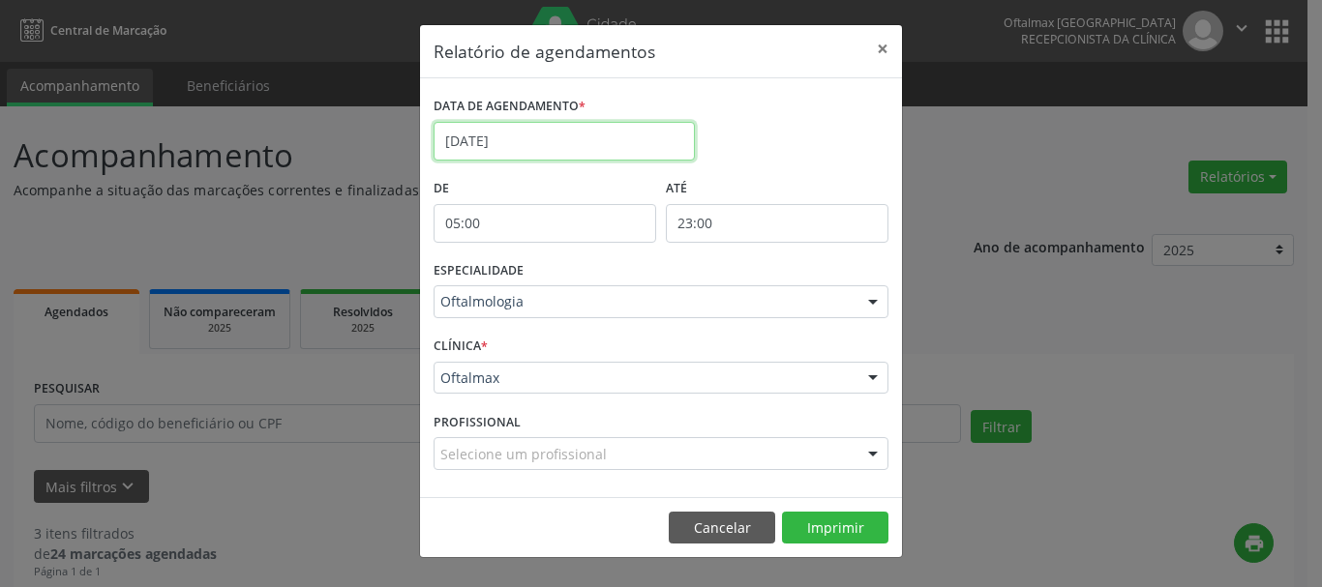
click at [542, 135] on input "[DATE]" at bounding box center [563, 141] width 261 height 39
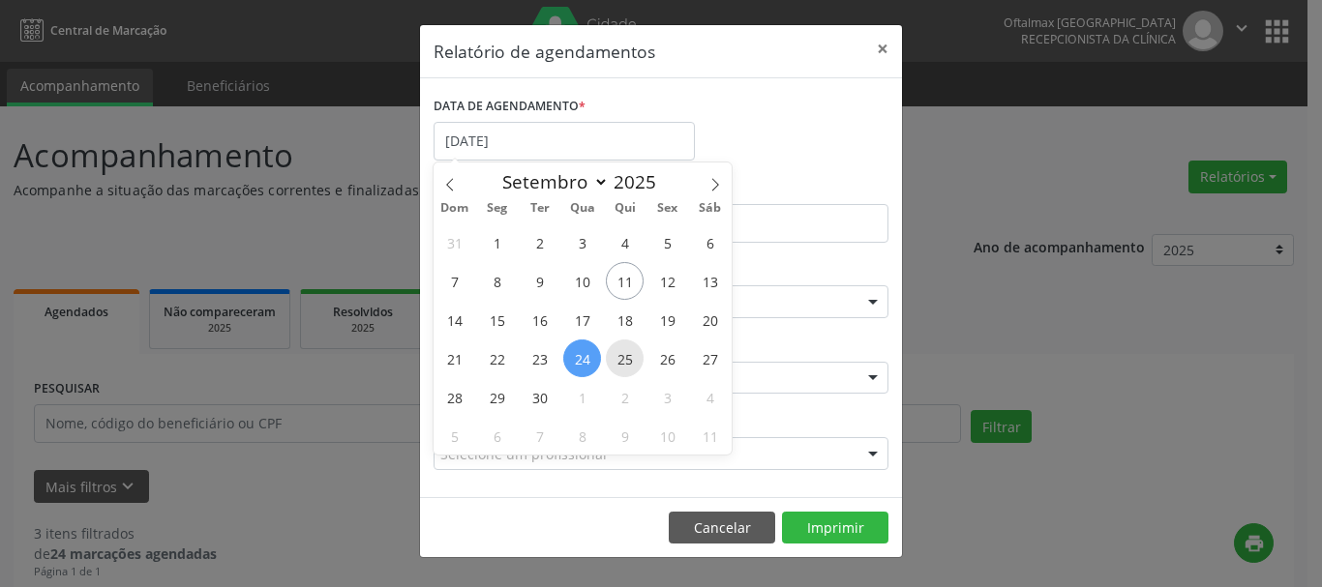
click at [628, 362] on span "25" at bounding box center [625, 359] width 38 height 38
type input "25/09/2025"
click at [628, 362] on span "25" at bounding box center [625, 359] width 38 height 38
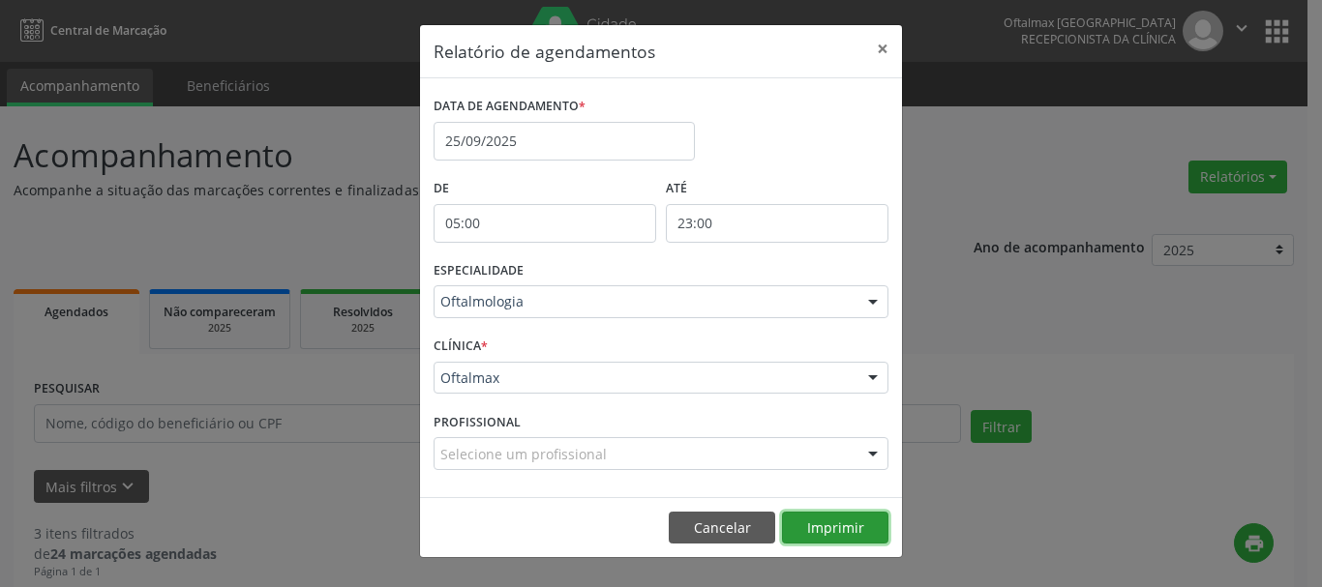
click at [820, 521] on button "Imprimir" at bounding box center [835, 528] width 106 height 33
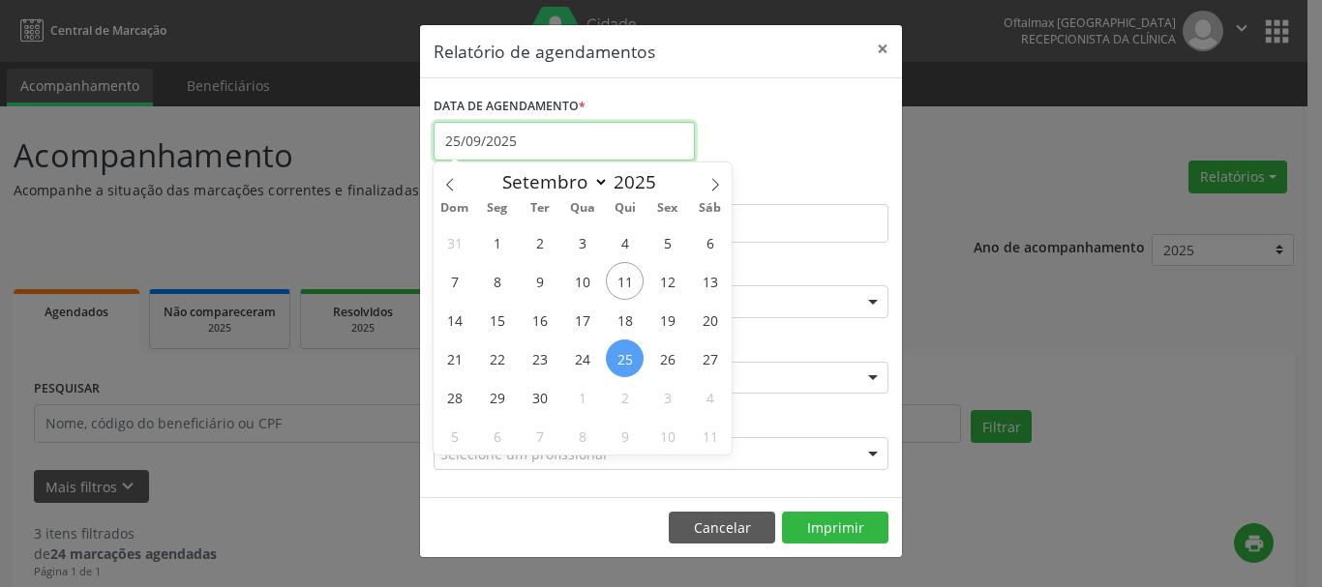
click at [561, 129] on input "25/09/2025" at bounding box center [563, 141] width 261 height 39
click at [675, 357] on span "26" at bounding box center [667, 359] width 38 height 38
type input "[DATE]"
click at [675, 357] on span "26" at bounding box center [667, 359] width 38 height 38
click at [675, 357] on div "CLÍNICA * Oftalmax Oftalmax Nenhum resultado encontrado para: " " Não há nenhum…" at bounding box center [661, 369] width 464 height 75
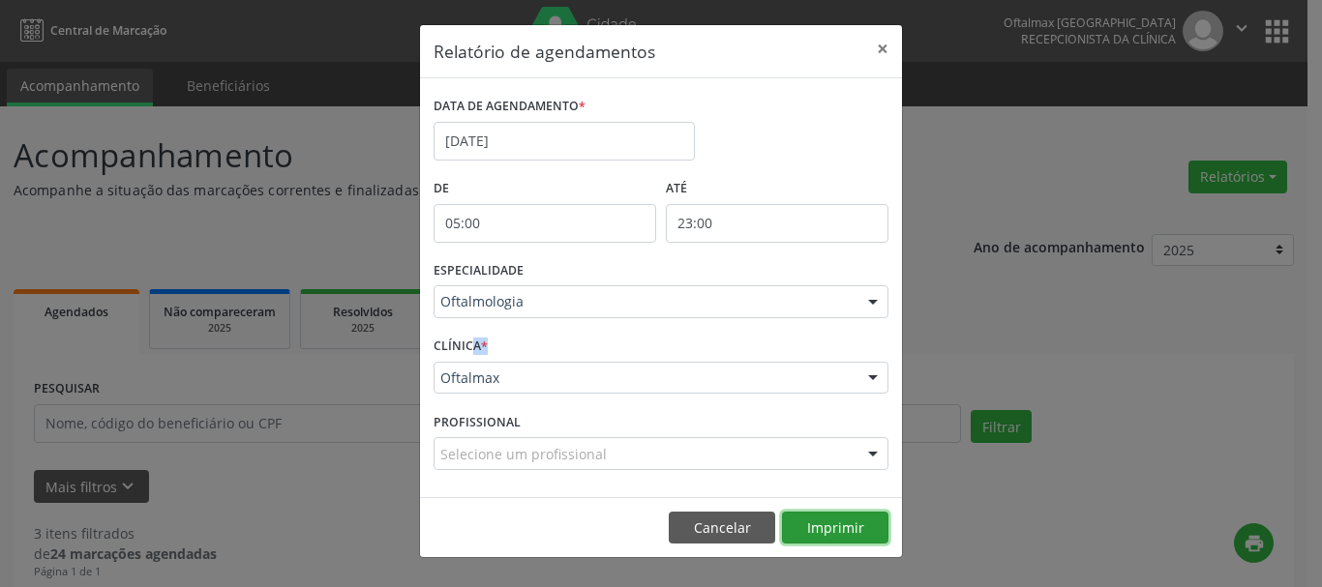
click at [833, 530] on button "Imprimir" at bounding box center [835, 528] width 106 height 33
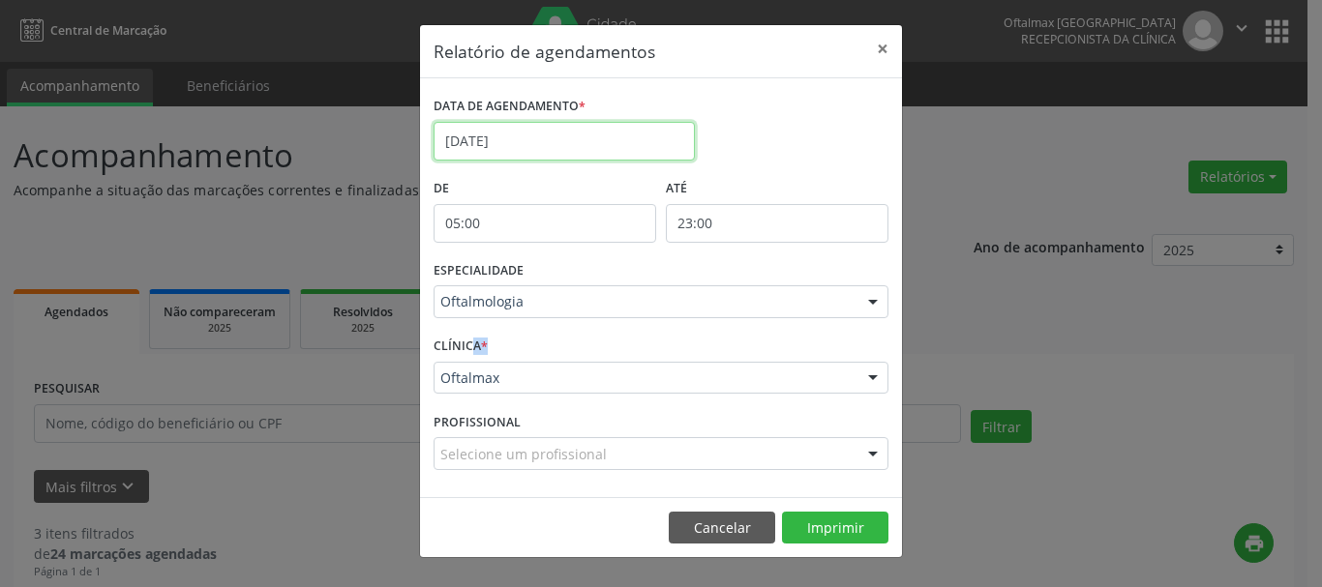
click at [563, 128] on input "[DATE]" at bounding box center [563, 141] width 261 height 39
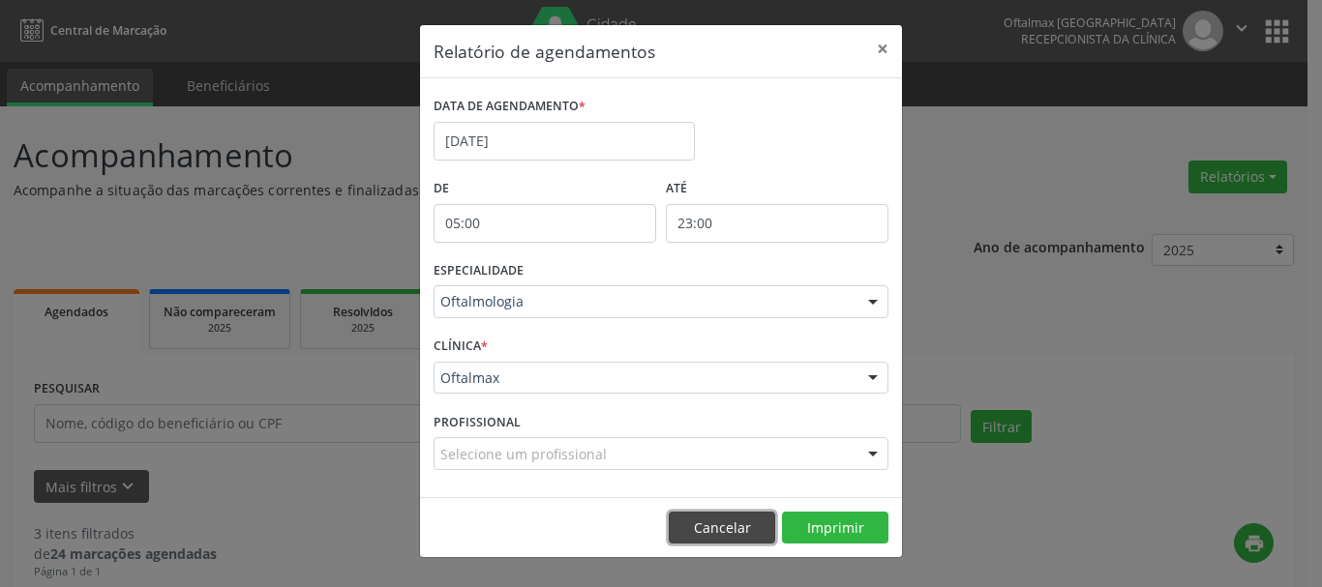
click at [739, 524] on button "Cancelar" at bounding box center [722, 528] width 106 height 33
